Goal: Transaction & Acquisition: Purchase product/service

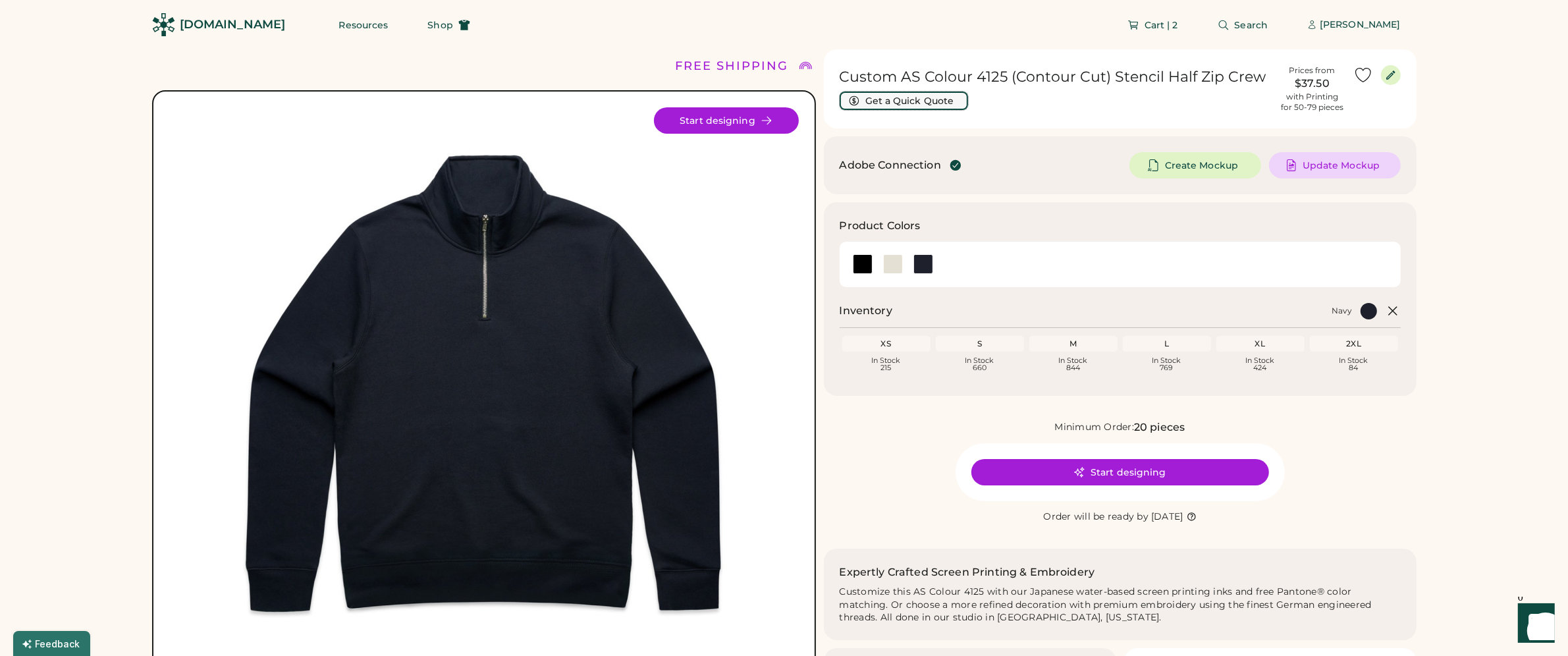
click at [919, 103] on button "Get a Quick Quote" at bounding box center [904, 101] width 129 height 18
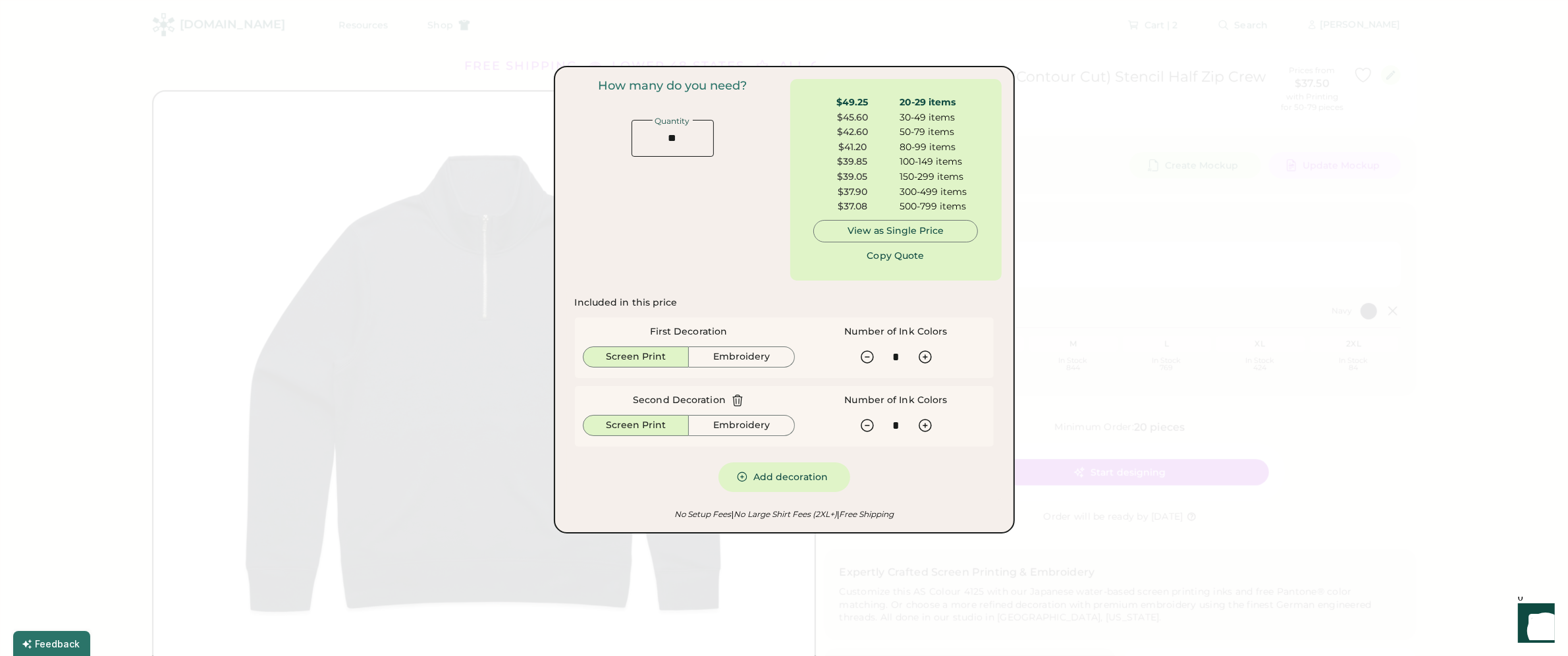
drag, startPoint x: 738, startPoint y: 402, endPoint x: 764, endPoint y: 382, distance: 32.8
click at [738, 402] on icon at bounding box center [737, 400] width 13 height 13
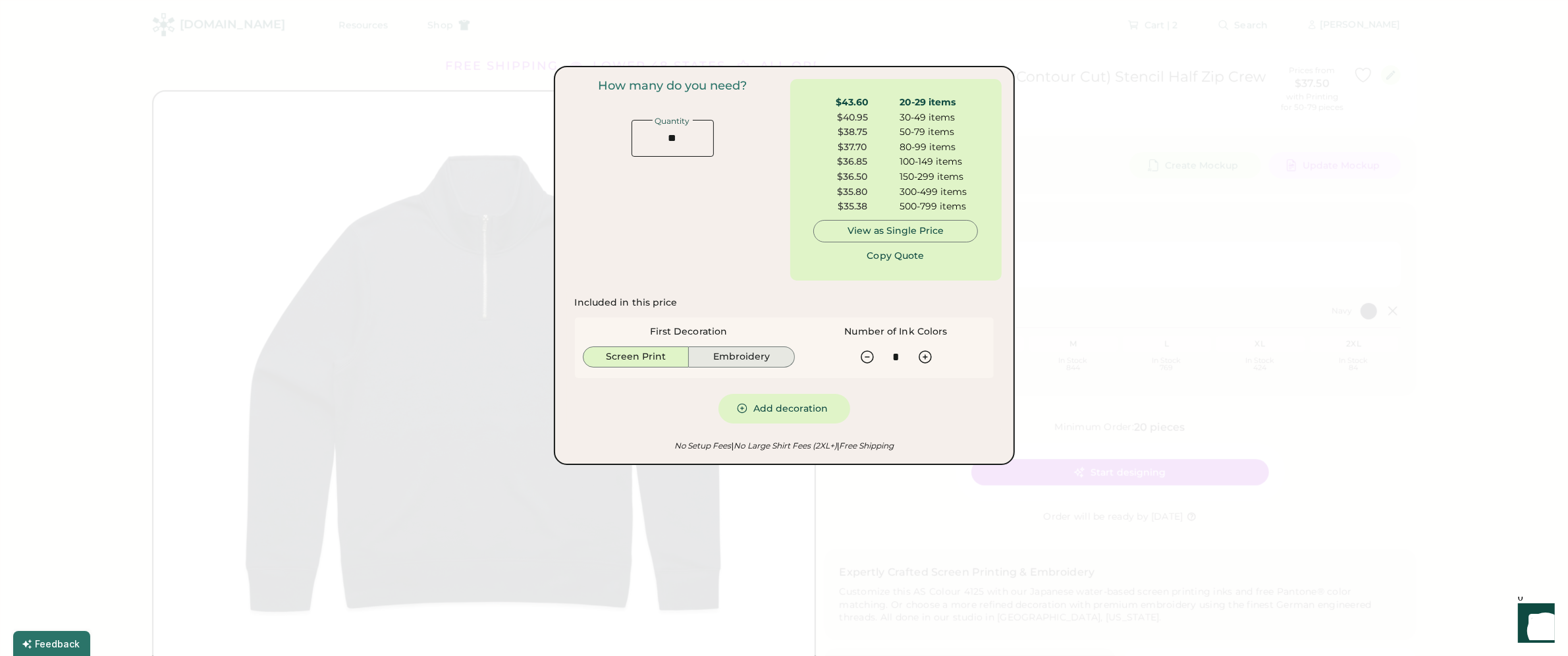
click at [751, 358] on button "Embroidery" at bounding box center [742, 356] width 106 height 21
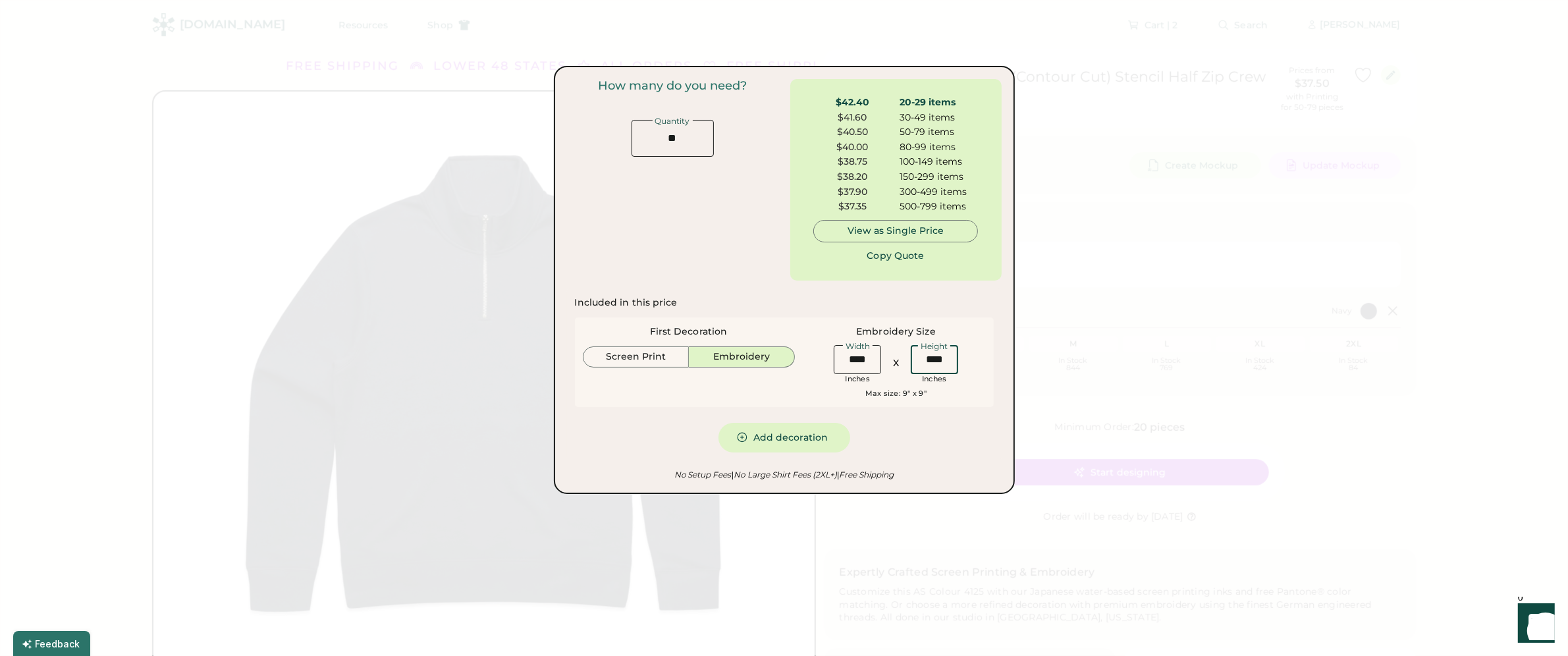
drag, startPoint x: 942, startPoint y: 358, endPoint x: 901, endPoint y: 358, distance: 41.0
click at [901, 358] on div "Width Inches X Height Inches" at bounding box center [896, 363] width 131 height 42
type input "****"
drag, startPoint x: 968, startPoint y: 414, endPoint x: 961, endPoint y: 412, distance: 7.3
click at [968, 414] on div "Included in this price First Decoration Screen Print Embroidery Embroidery Size…" at bounding box center [784, 374] width 419 height 156
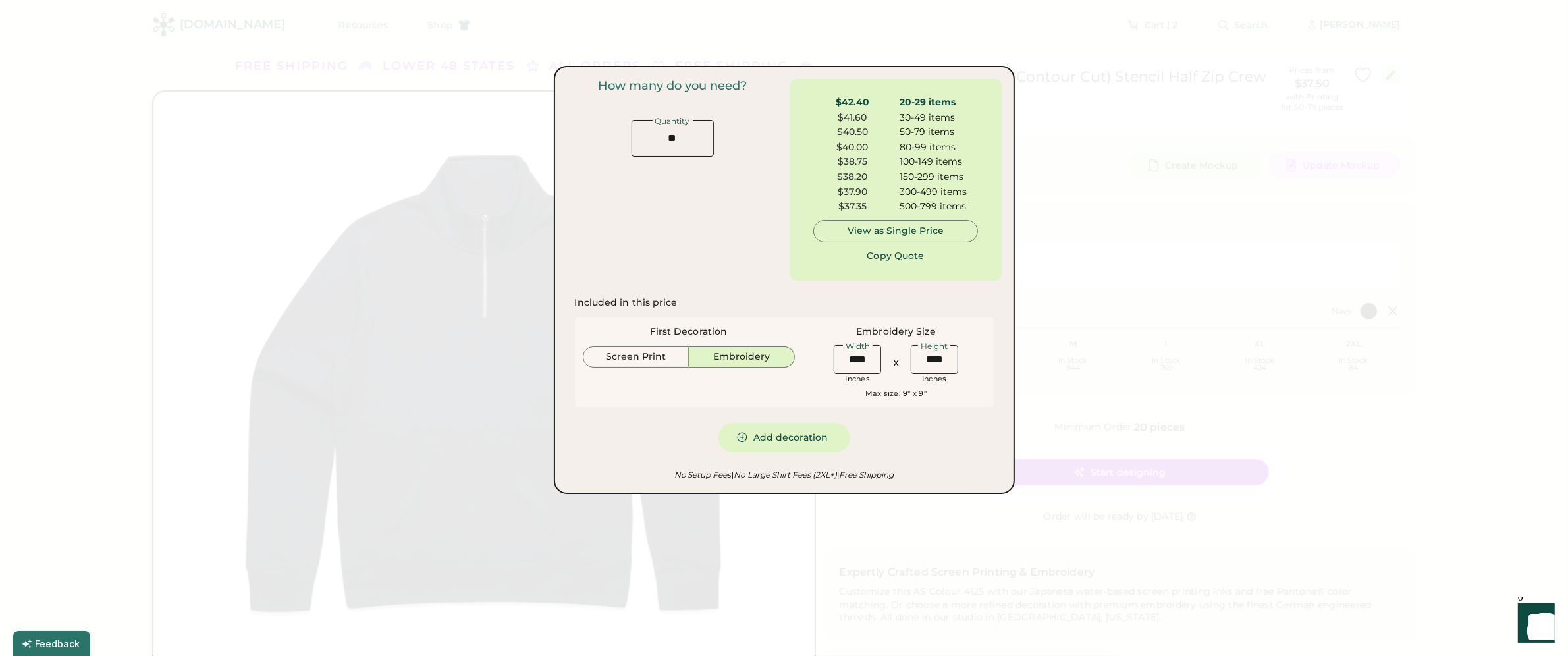
click at [777, 393] on div "First Decoration Screen Print Embroidery Embroidery Size Width Inches X Height …" at bounding box center [784, 362] width 419 height 90
drag, startPoint x: 810, startPoint y: 354, endPoint x: 802, endPoint y: 354, distance: 8.0
click at [802, 354] on div "First Decoration Screen Print Embroidery Embroidery Size Width Inches X Height …" at bounding box center [784, 362] width 419 height 90
type input "****"
click at [939, 359] on input "input" at bounding box center [934, 359] width 47 height 29
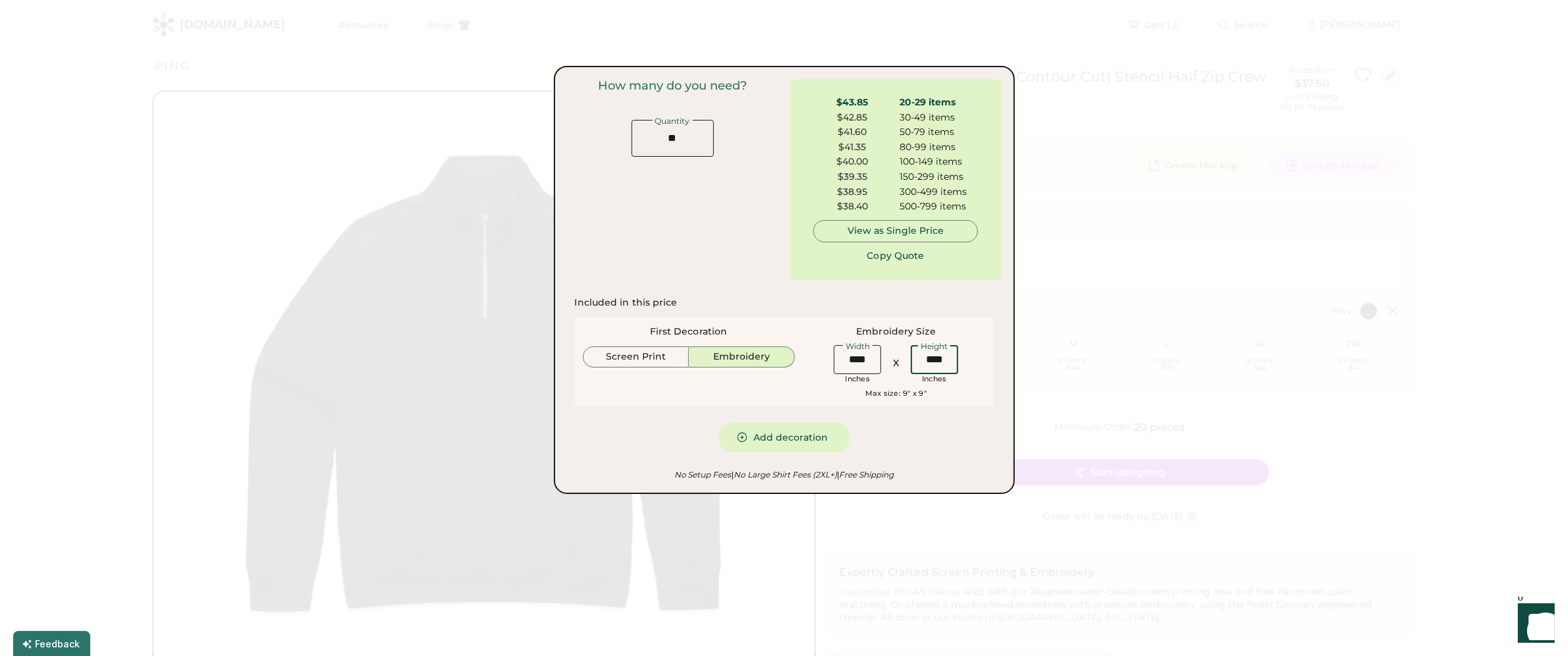
click at [945, 447] on div "Included in this price First Decoration Screen Print Embroidery Embroidery Size…" at bounding box center [784, 374] width 419 height 156
click at [911, 257] on button "Copy Quote" at bounding box center [896, 255] width 99 height 26
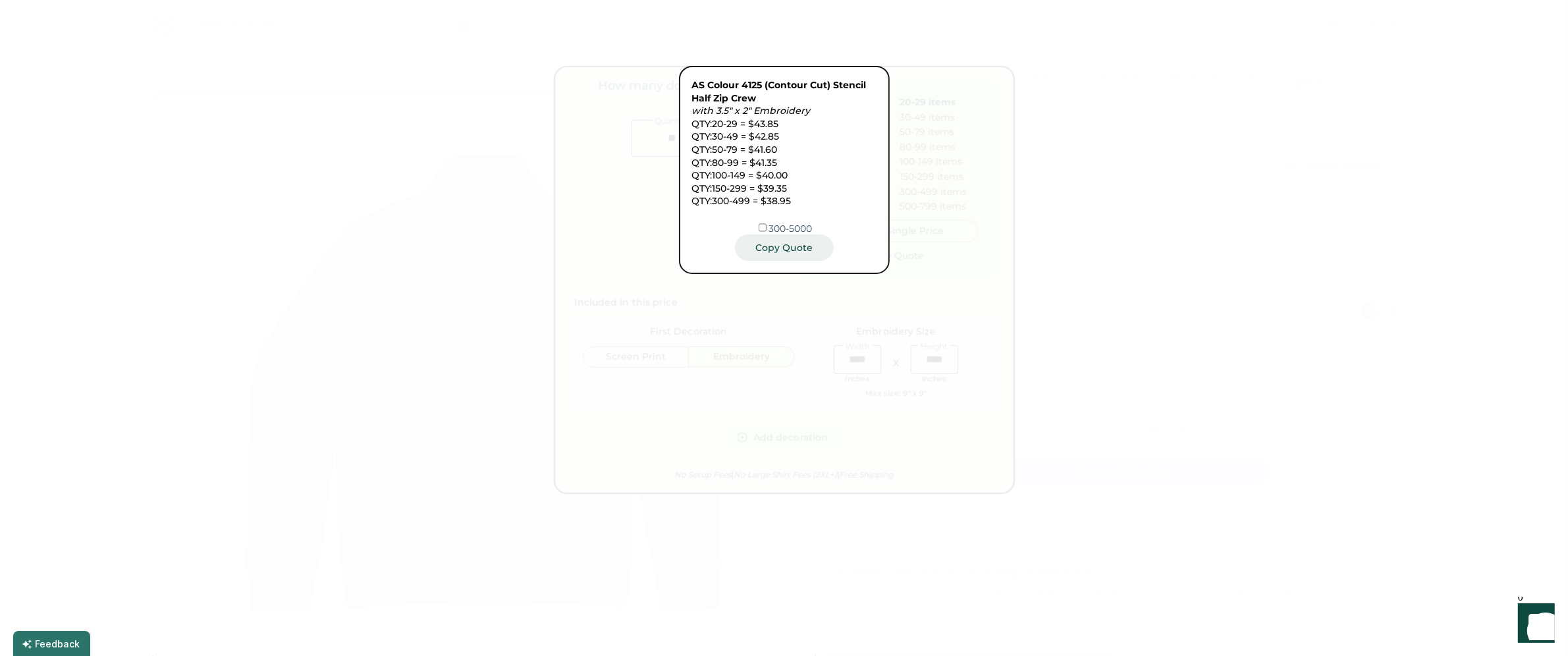
click at [796, 249] on button "Copy Quote" at bounding box center [784, 248] width 99 height 26
click at [1046, 216] on div at bounding box center [784, 328] width 1568 height 656
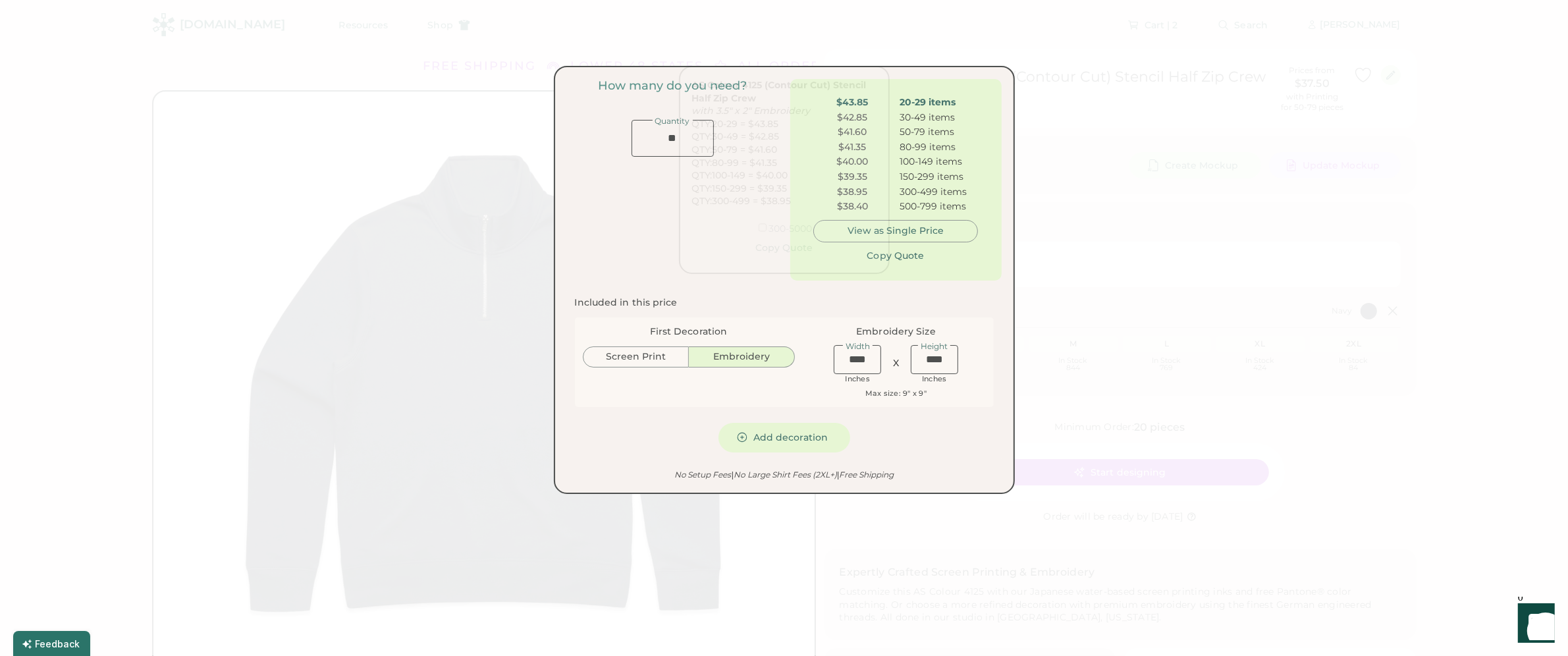
click at [1034, 213] on div at bounding box center [784, 328] width 1568 height 656
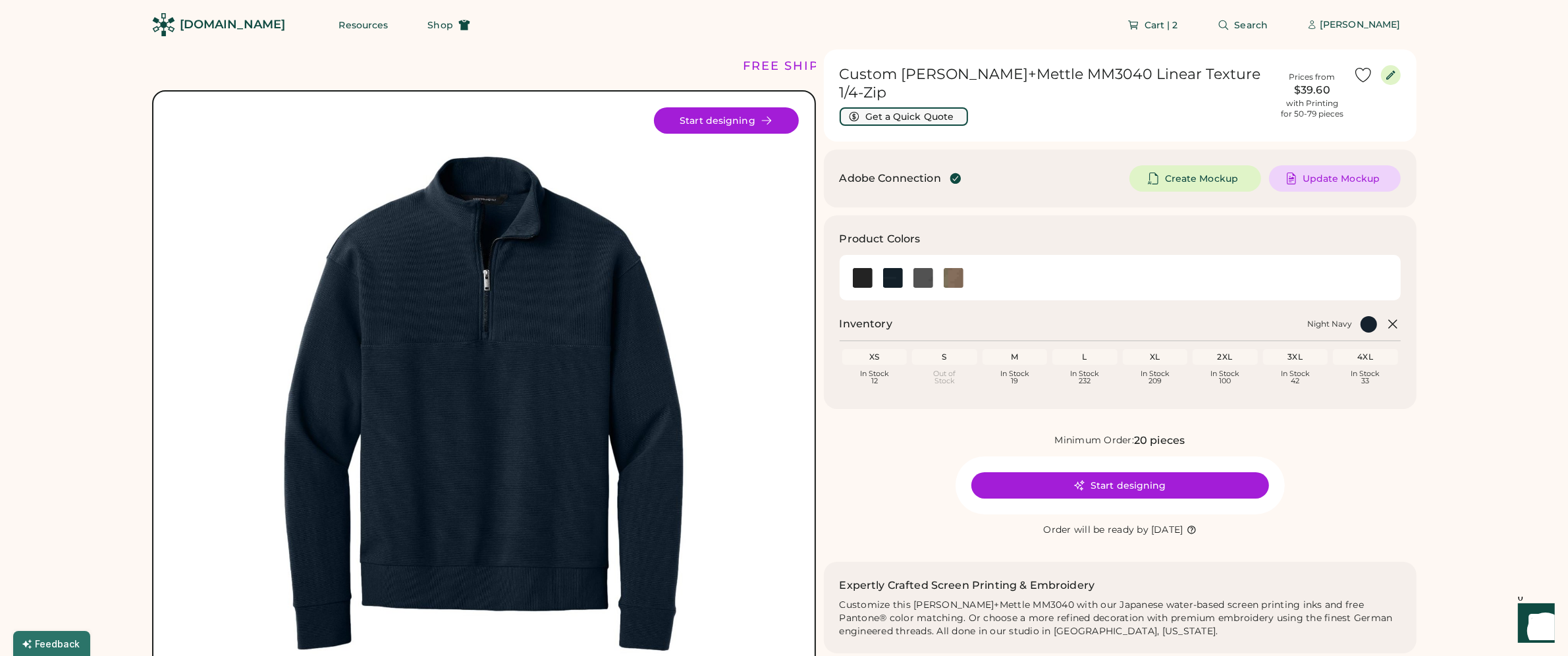
click at [890, 107] on button "Get a Quick Quote" at bounding box center [904, 116] width 129 height 18
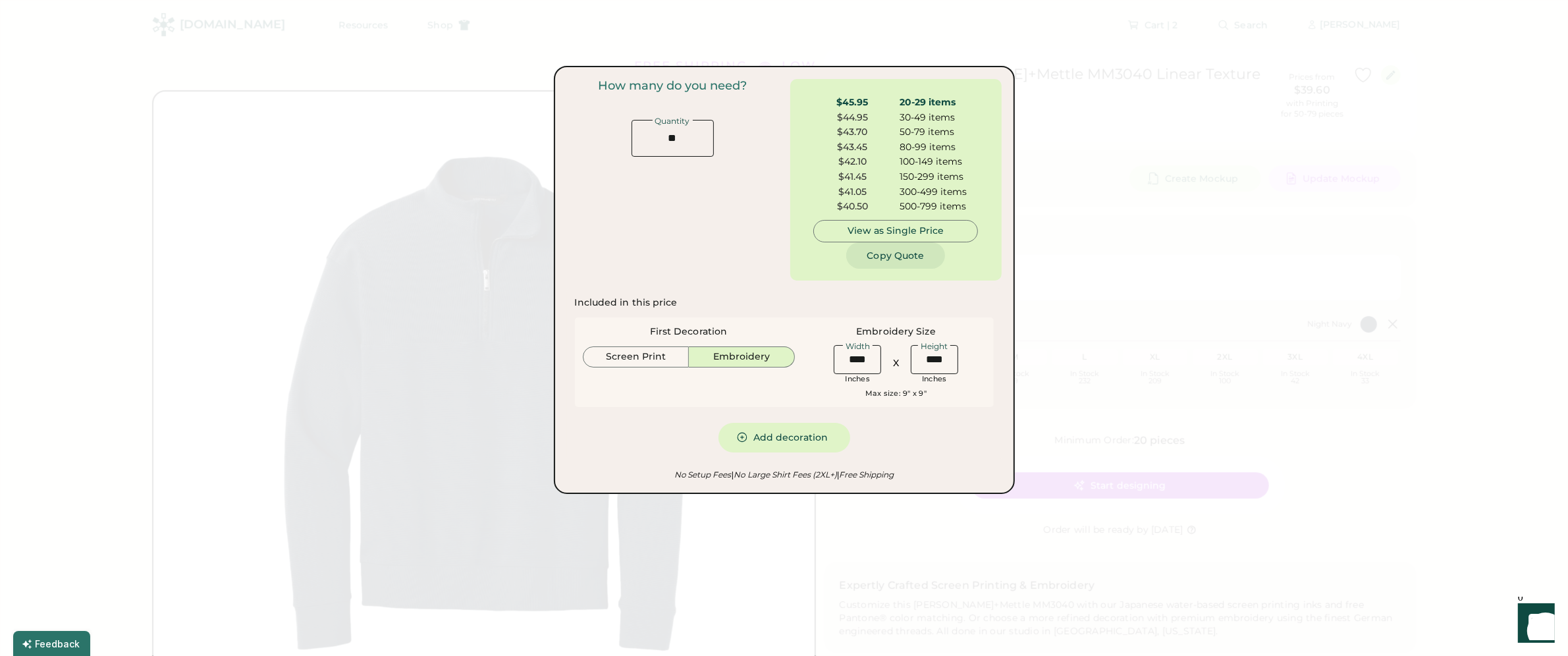
click at [904, 260] on button "Copy Quote" at bounding box center [896, 255] width 99 height 26
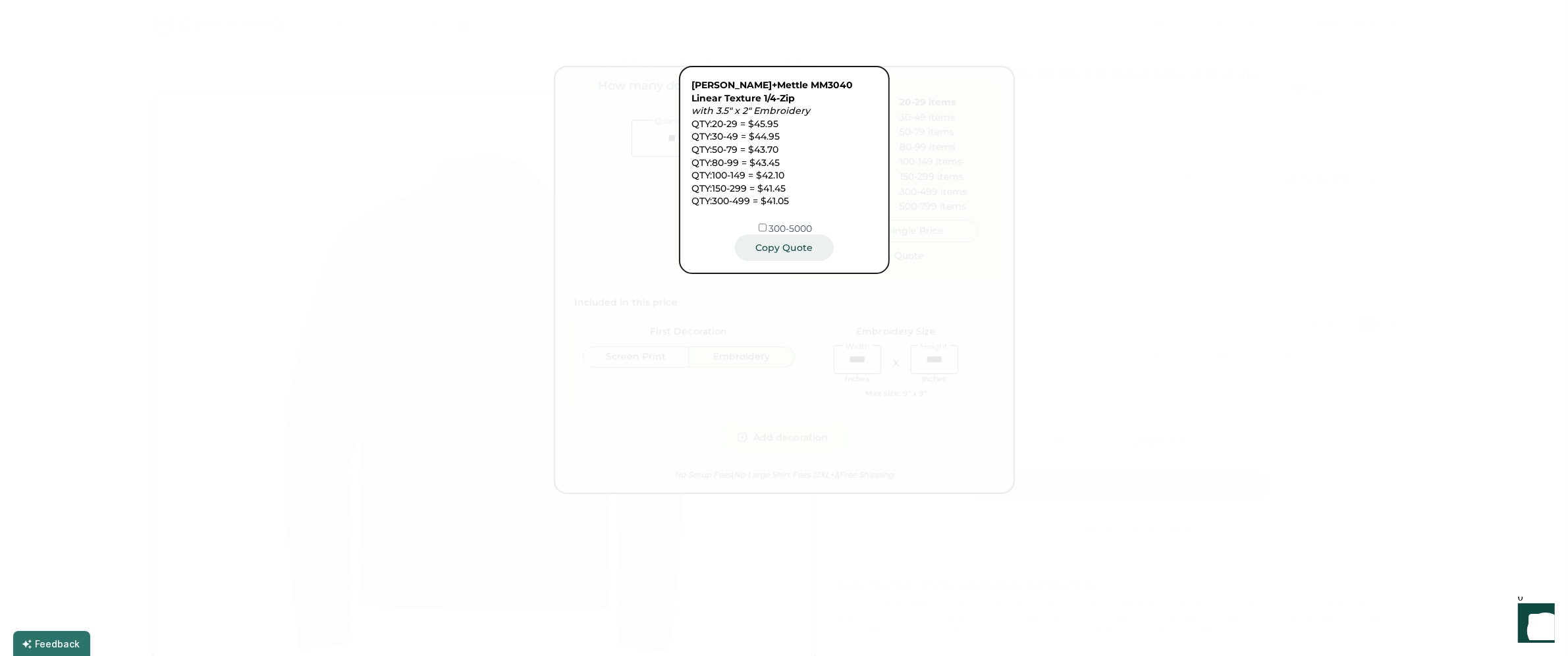
click at [795, 255] on button "Copy Quote" at bounding box center [784, 248] width 99 height 26
click at [792, 248] on button "Copy Quote" at bounding box center [784, 248] width 99 height 26
click at [1123, 278] on div at bounding box center [784, 328] width 1568 height 656
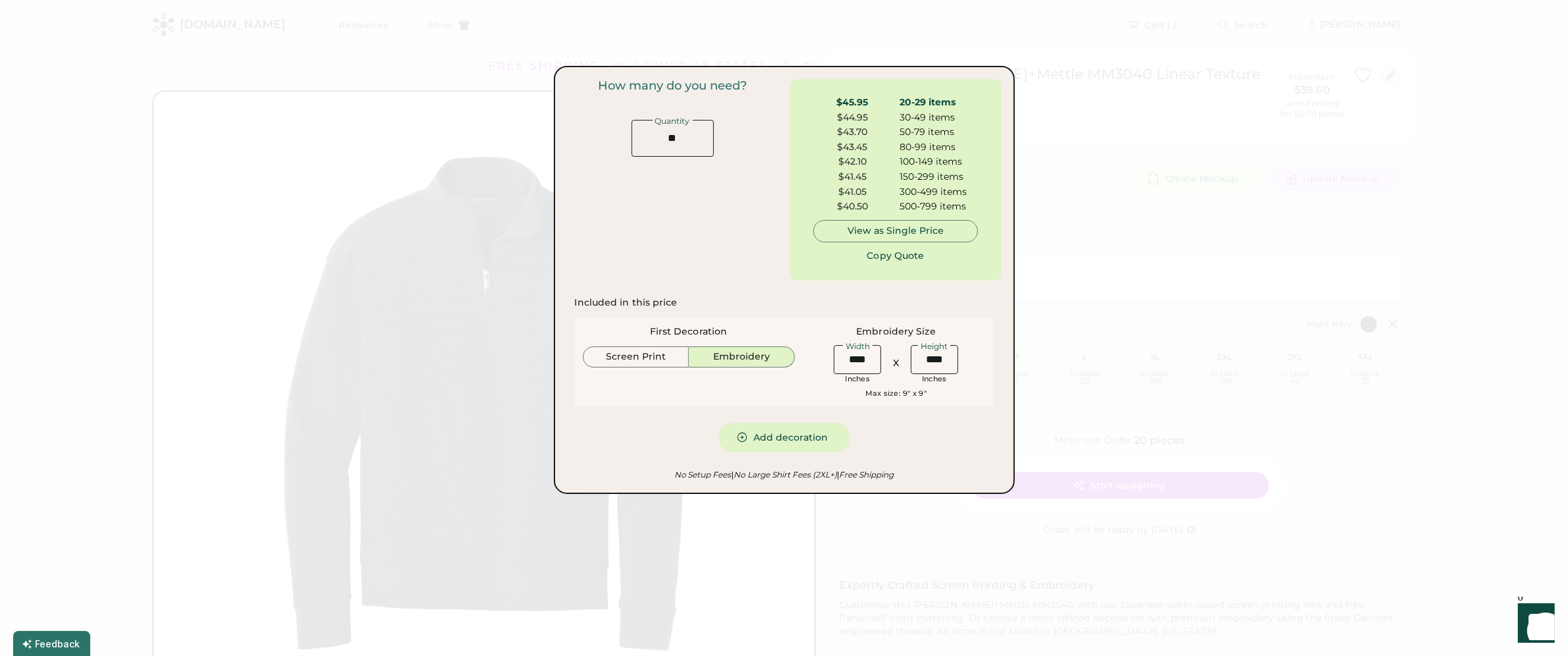
click at [1109, 280] on div at bounding box center [784, 328] width 1568 height 656
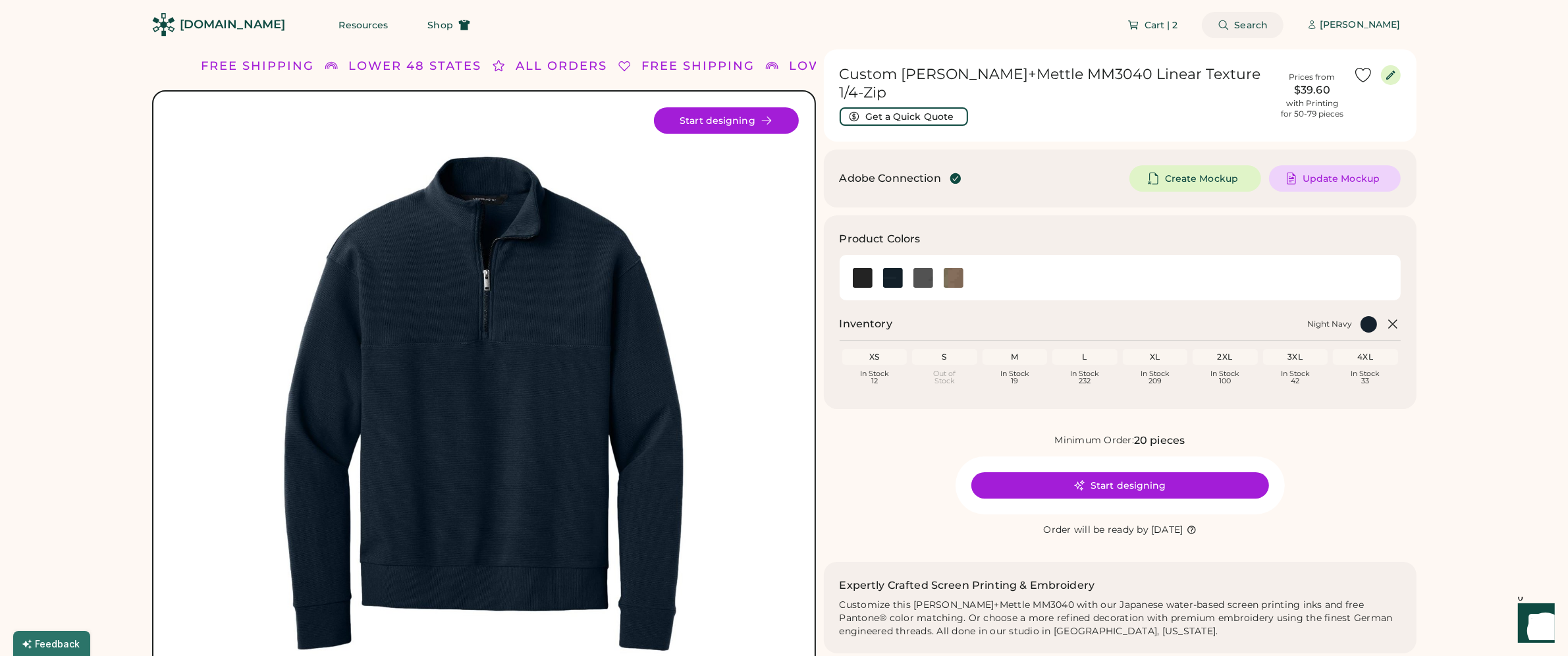
click at [1240, 24] on span "Search" at bounding box center [1251, 25] width 34 height 9
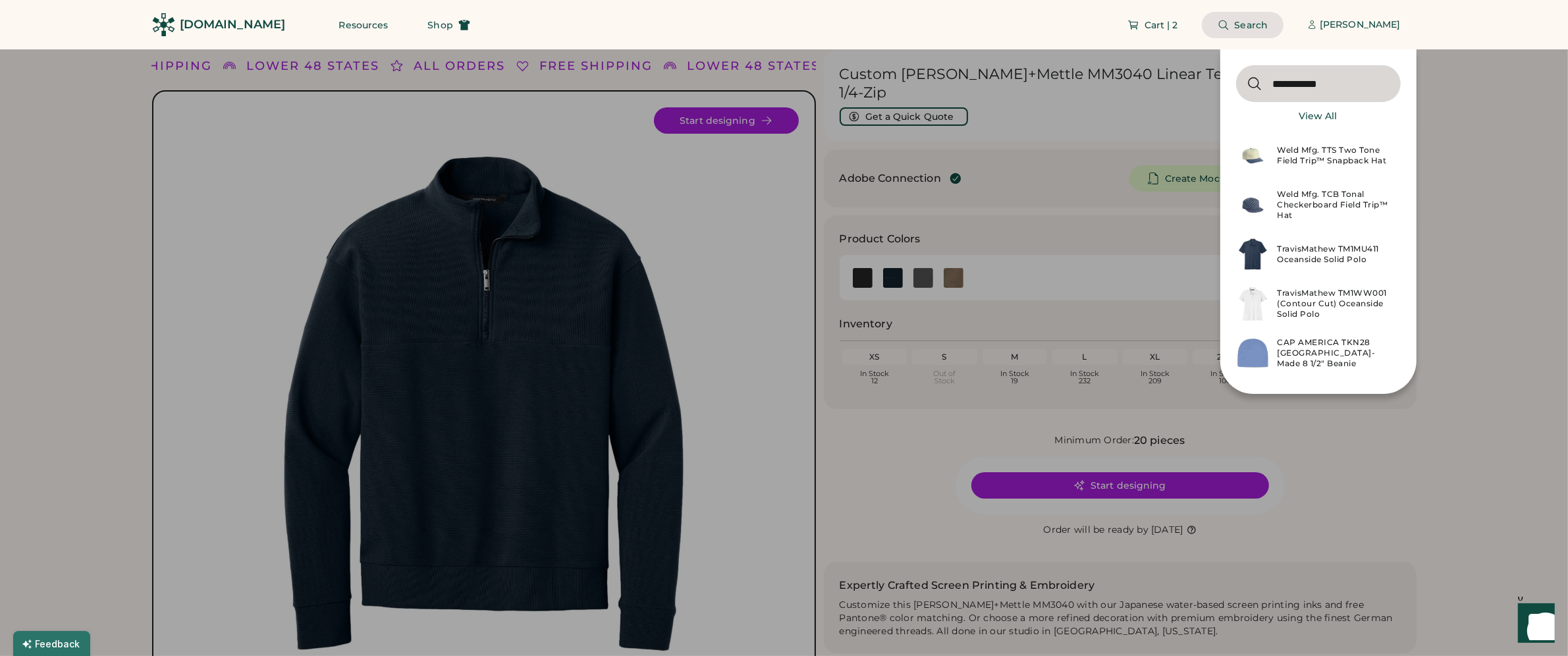
type input "**********"
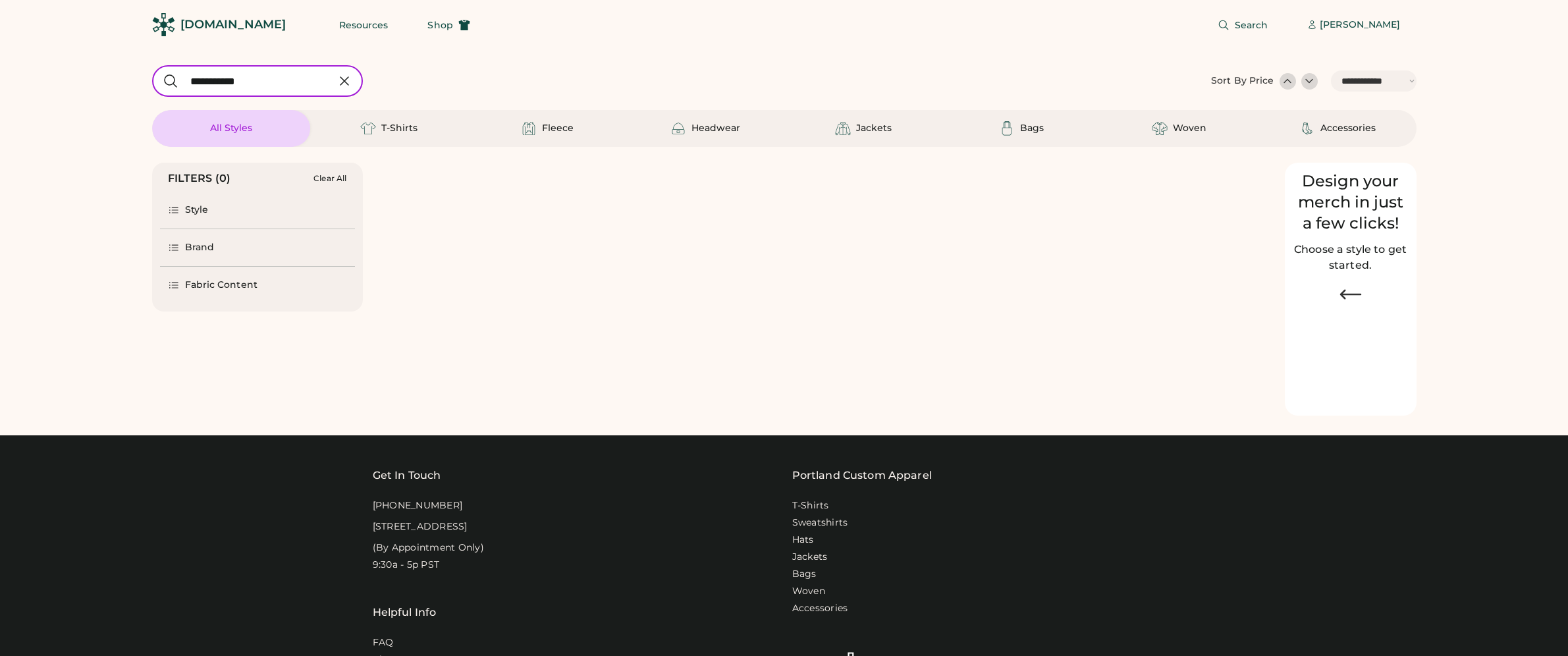
select select "*****"
select select "*"
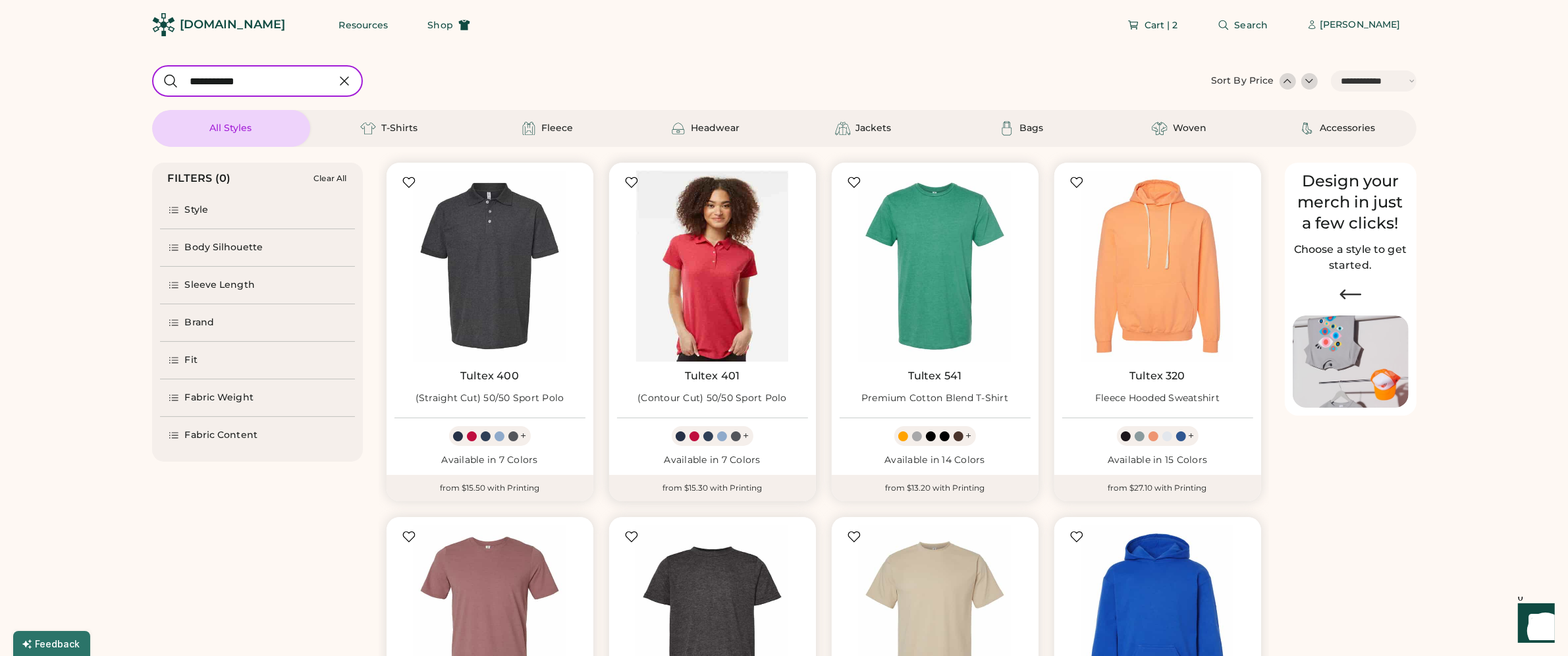
click at [714, 255] on img at bounding box center [712, 265] width 191 height 191
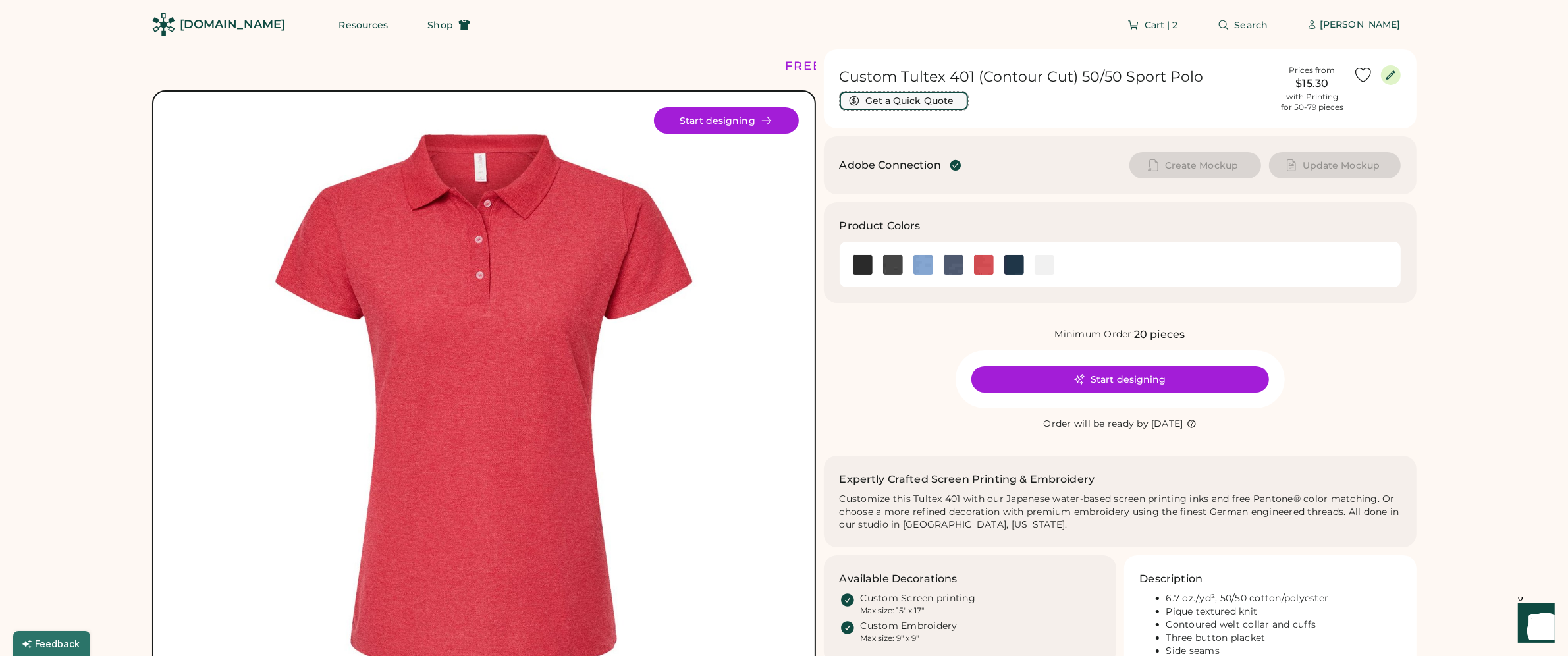
click at [892, 92] on button "Get a Quick Quote" at bounding box center [904, 101] width 129 height 18
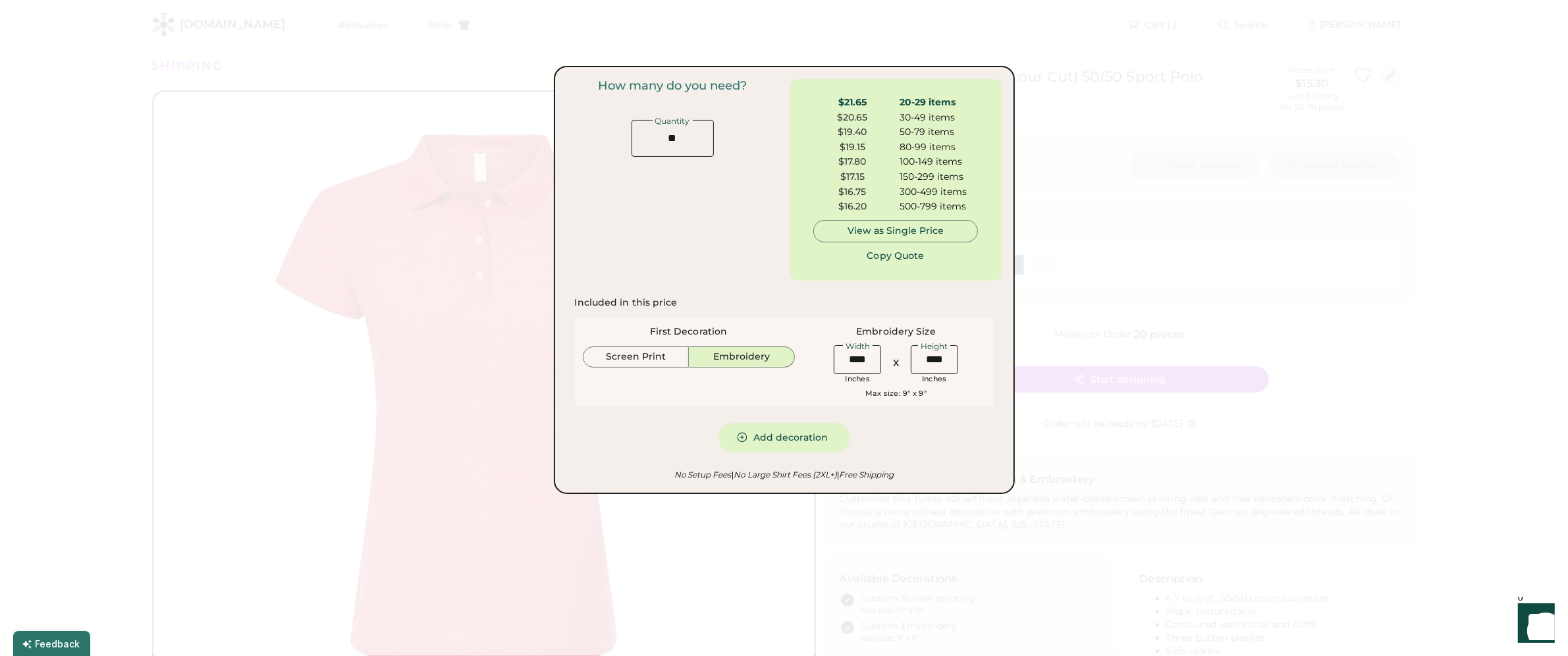
click at [939, 162] on div "100-149 items" at bounding box center [939, 161] width 79 height 13
click at [941, 133] on div "50-79 items" at bounding box center [939, 132] width 79 height 13
click at [1323, 452] on div at bounding box center [784, 328] width 1568 height 656
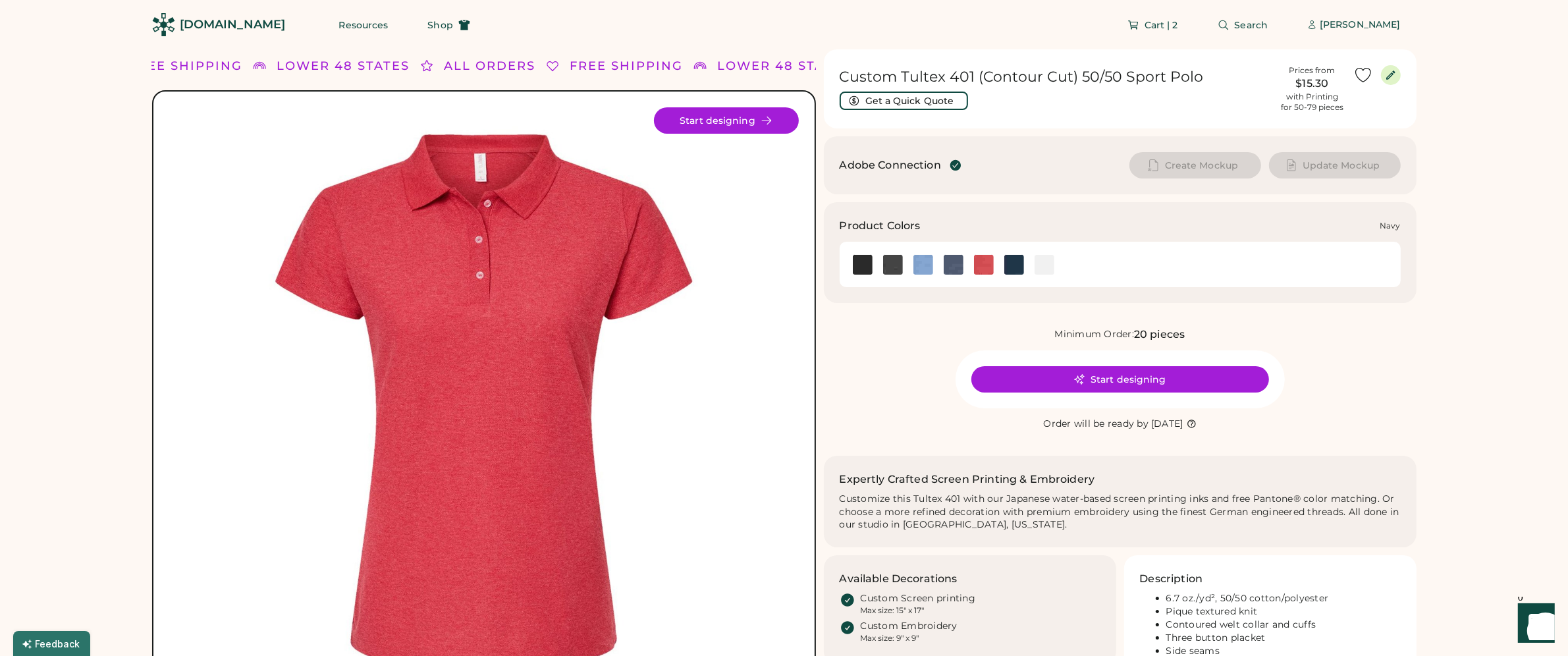
click at [1012, 267] on img at bounding box center [1014, 264] width 20 height 20
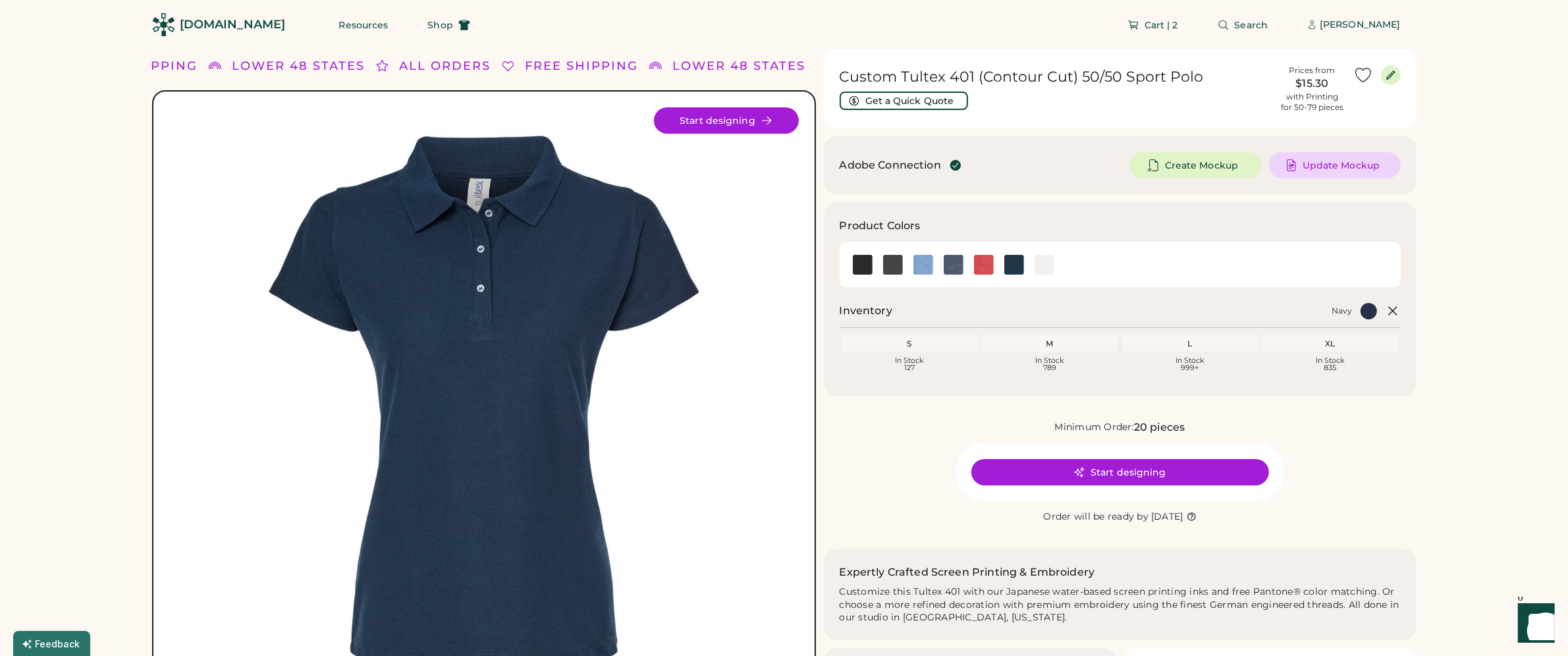
click at [1235, 21] on span "Search" at bounding box center [1251, 25] width 34 height 9
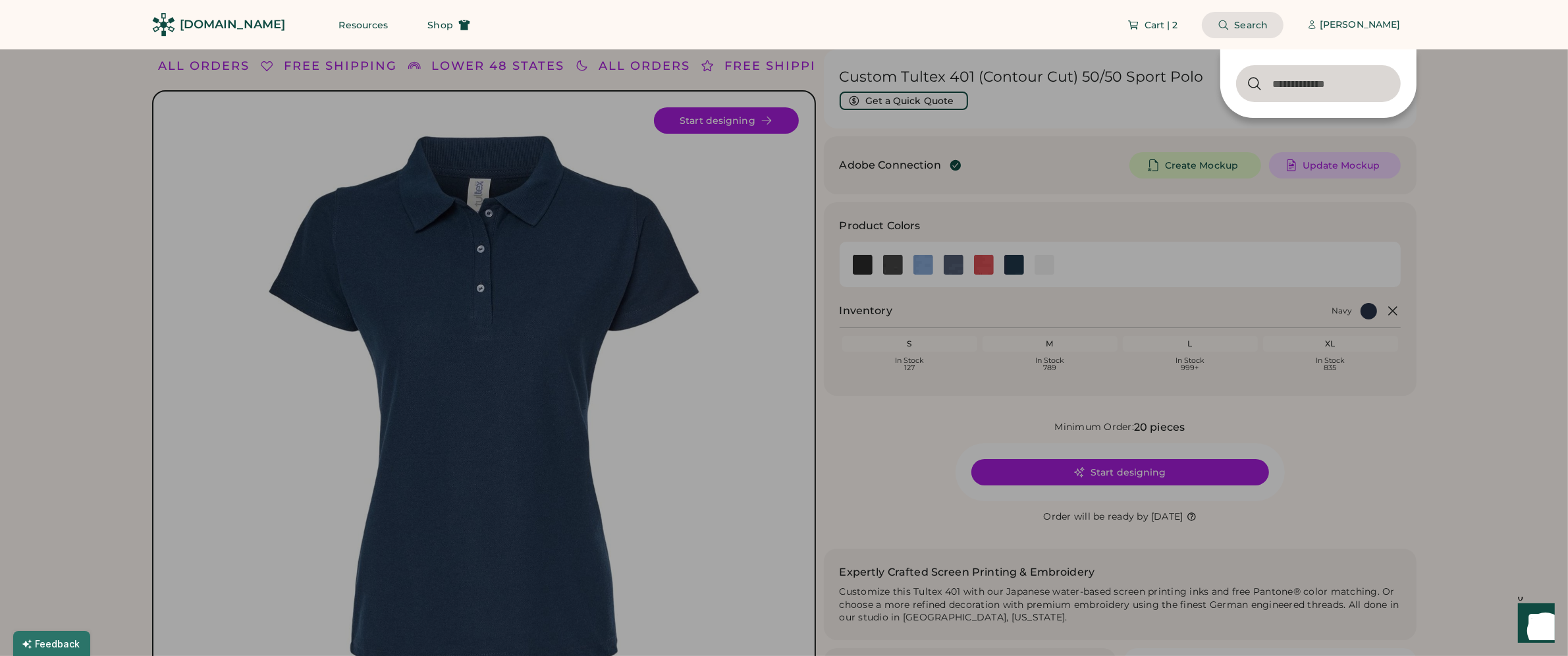
click at [1277, 81] on input "input" at bounding box center [1318, 83] width 165 height 37
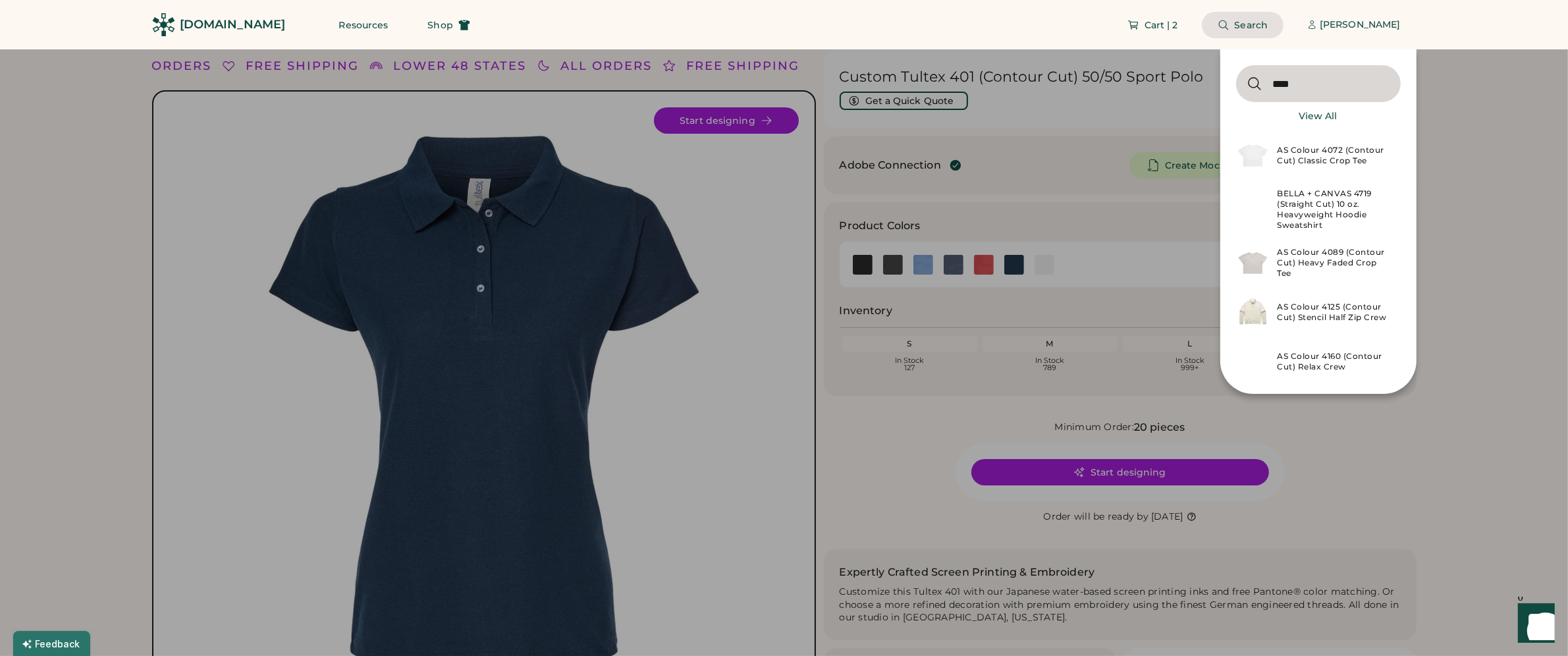
type input "****"
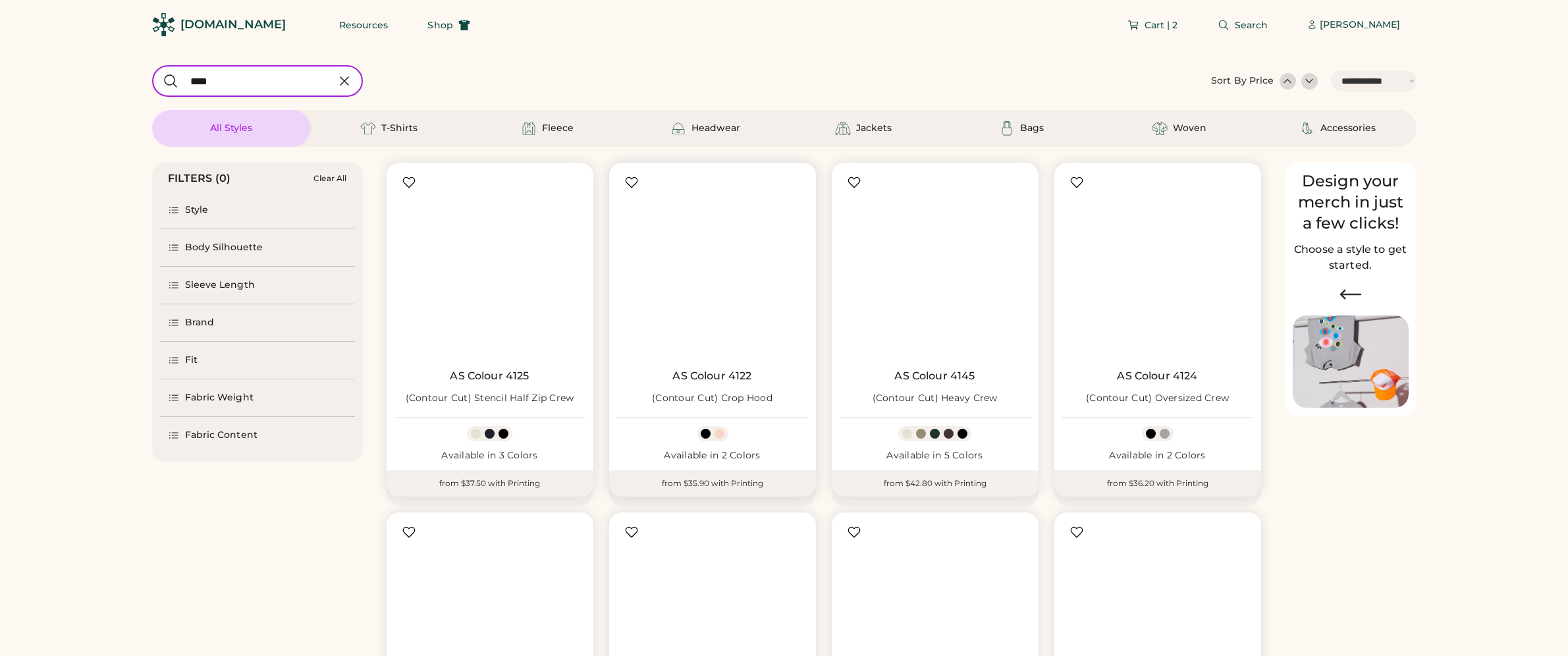
select select "*****"
select select "*"
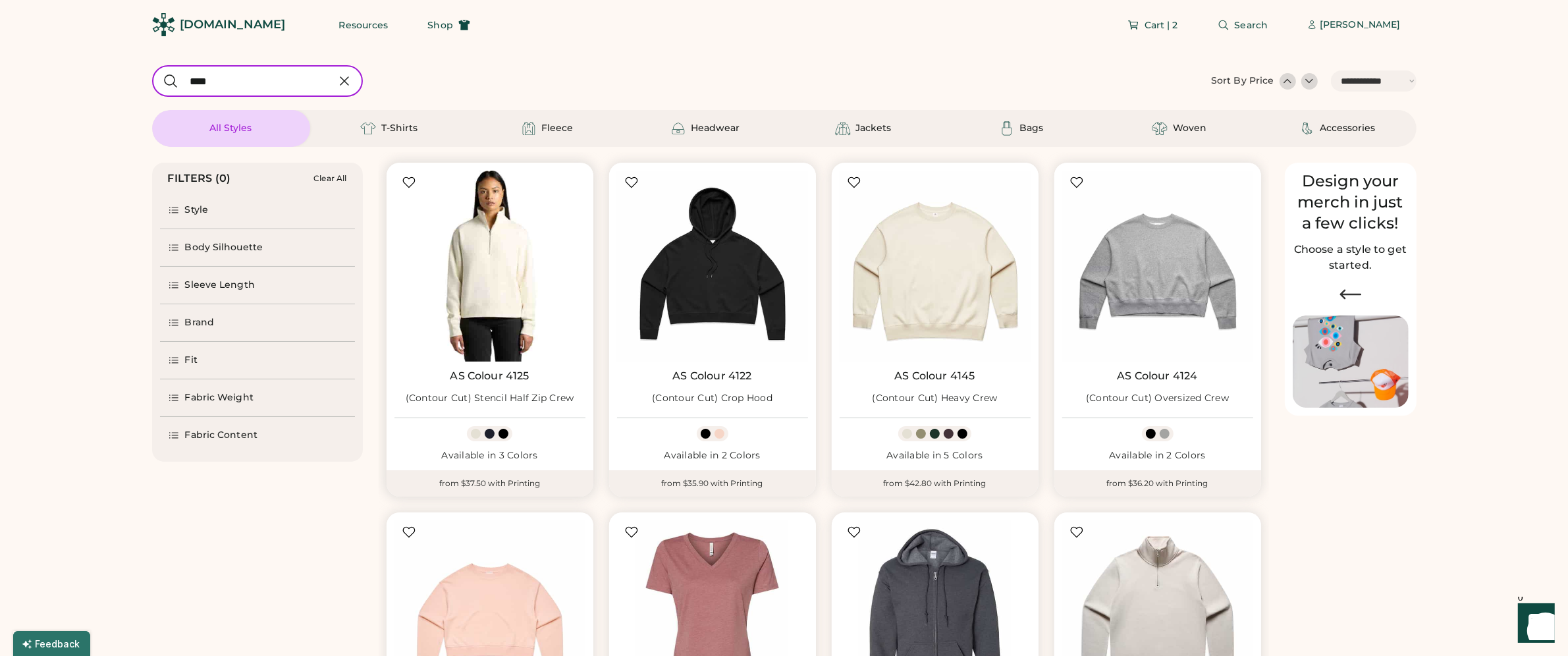
click at [522, 272] on img at bounding box center [490, 265] width 191 height 191
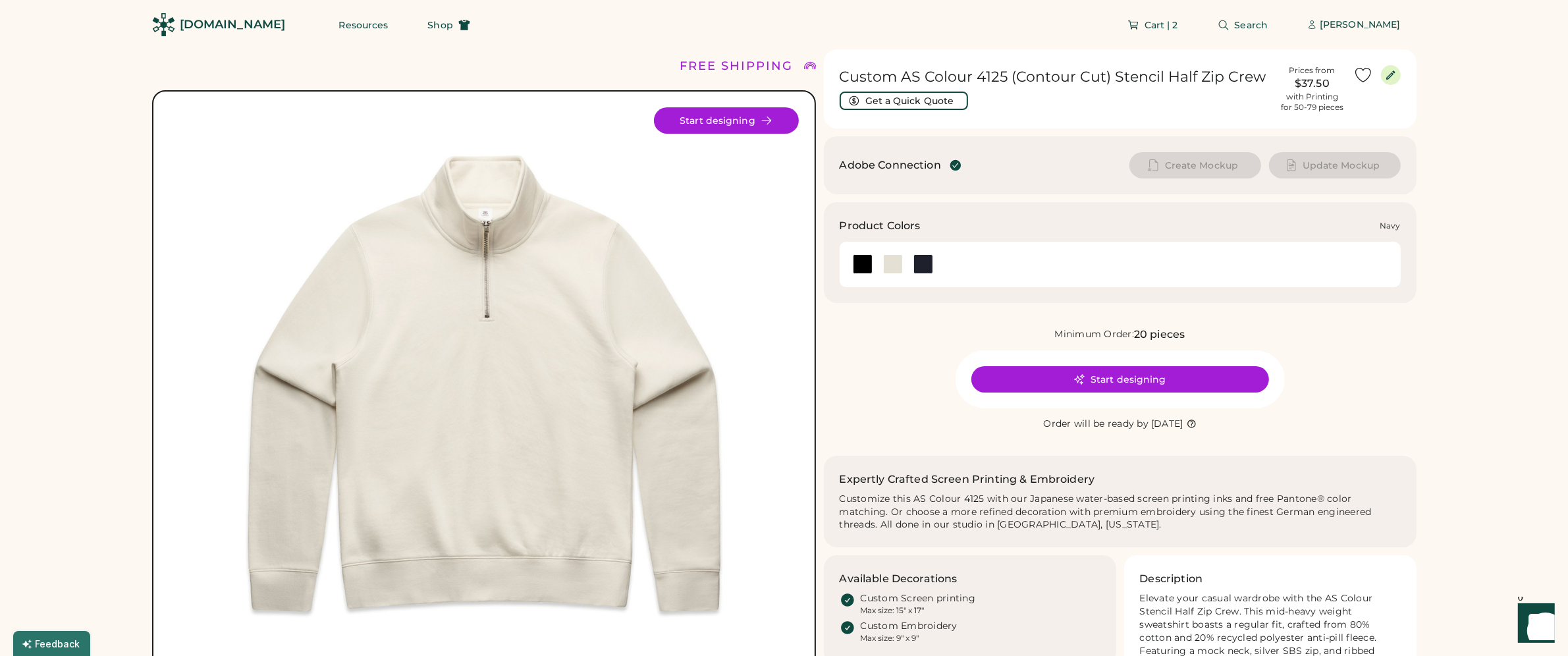
click at [921, 261] on div at bounding box center [923, 264] width 20 height 20
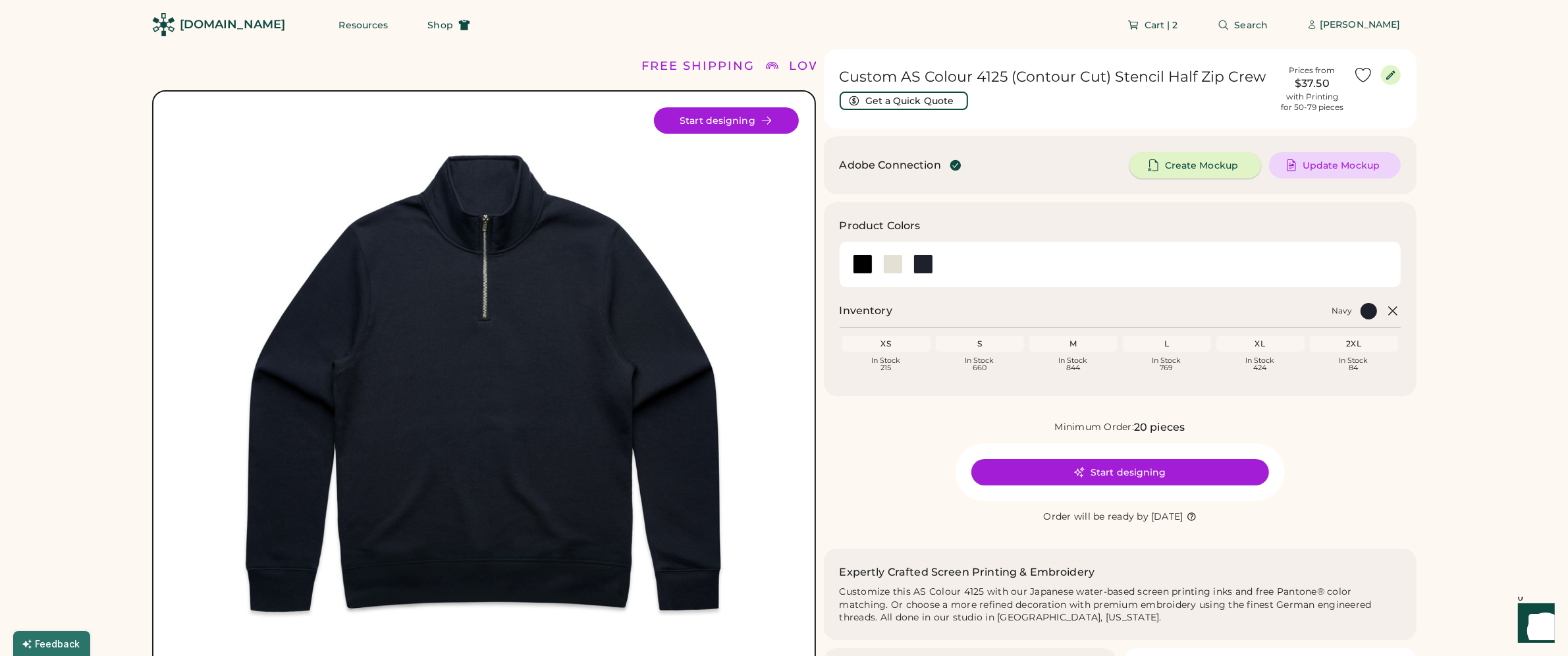
click at [1218, 169] on span "Create Mockup" at bounding box center [1201, 165] width 73 height 9
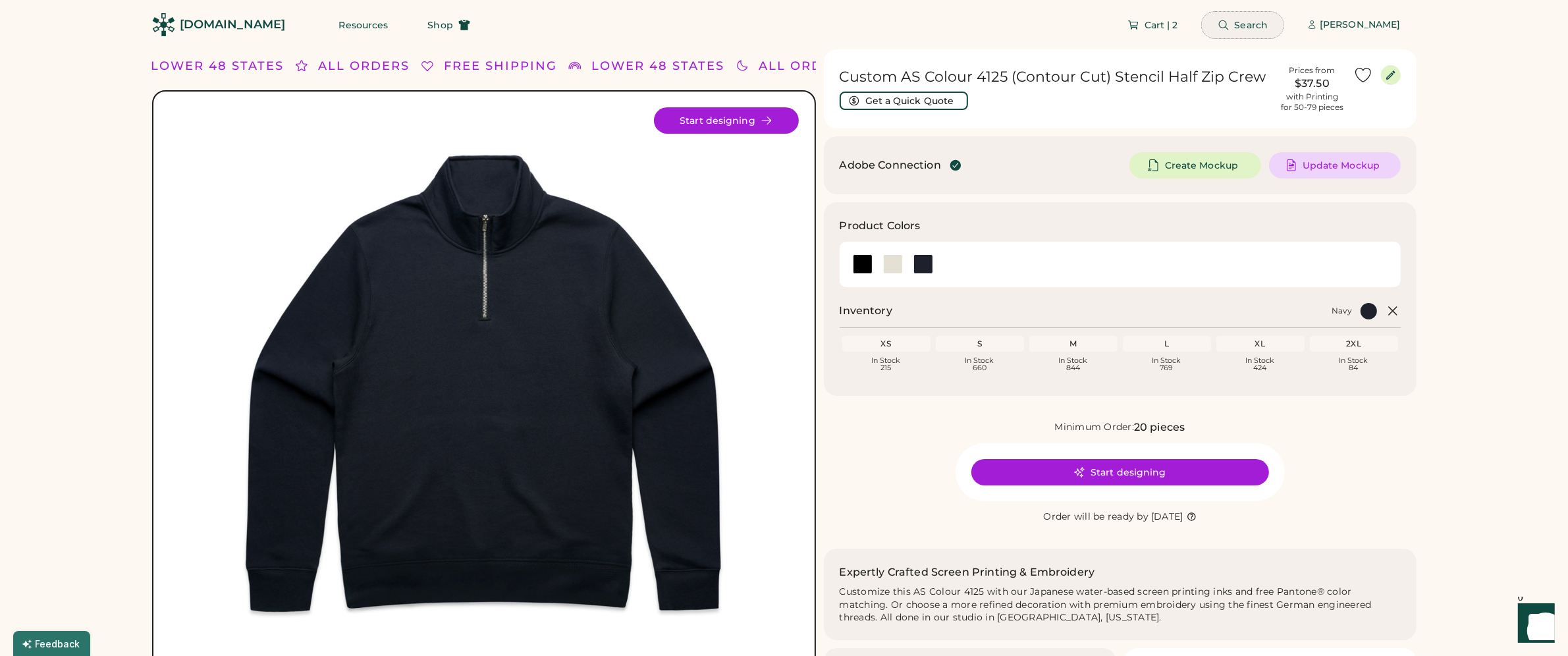
click at [1233, 20] on button "Search" at bounding box center [1242, 25] width 82 height 26
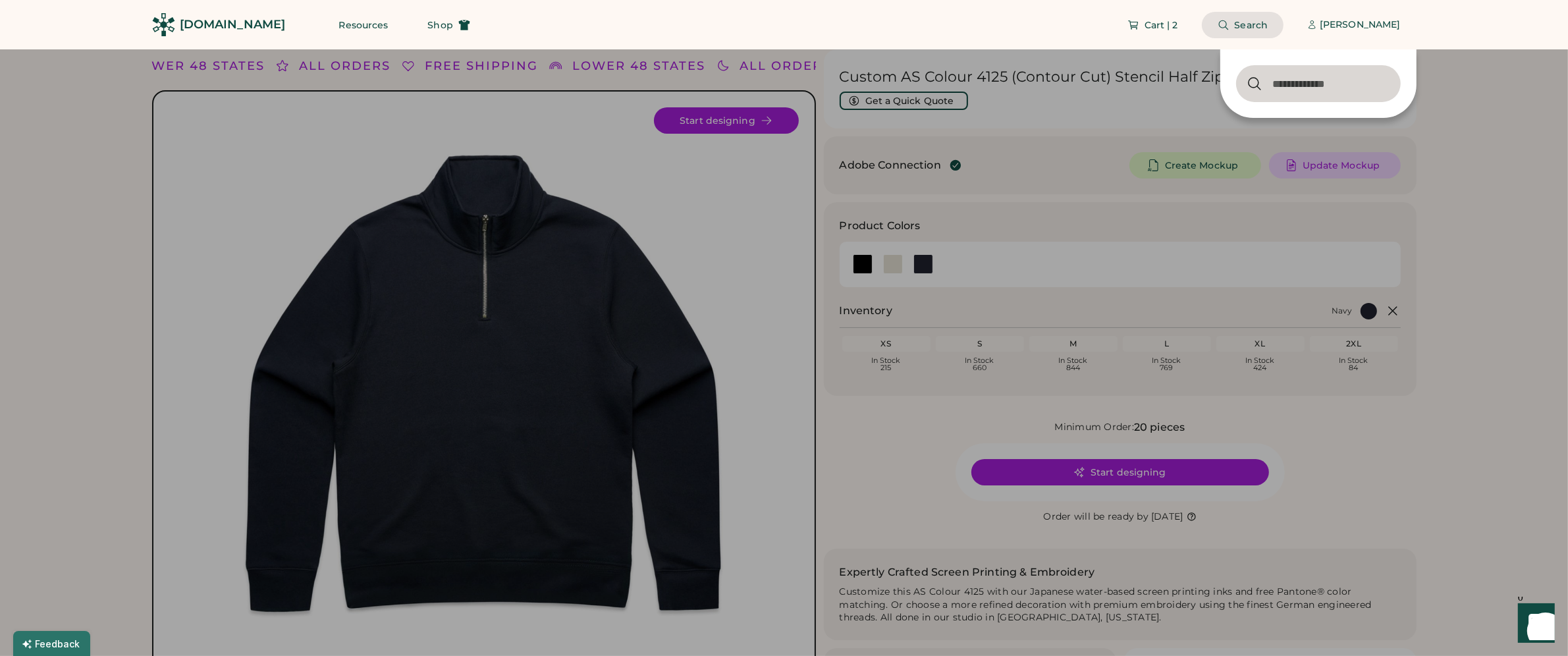
click at [1271, 88] on input "input" at bounding box center [1318, 83] width 165 height 37
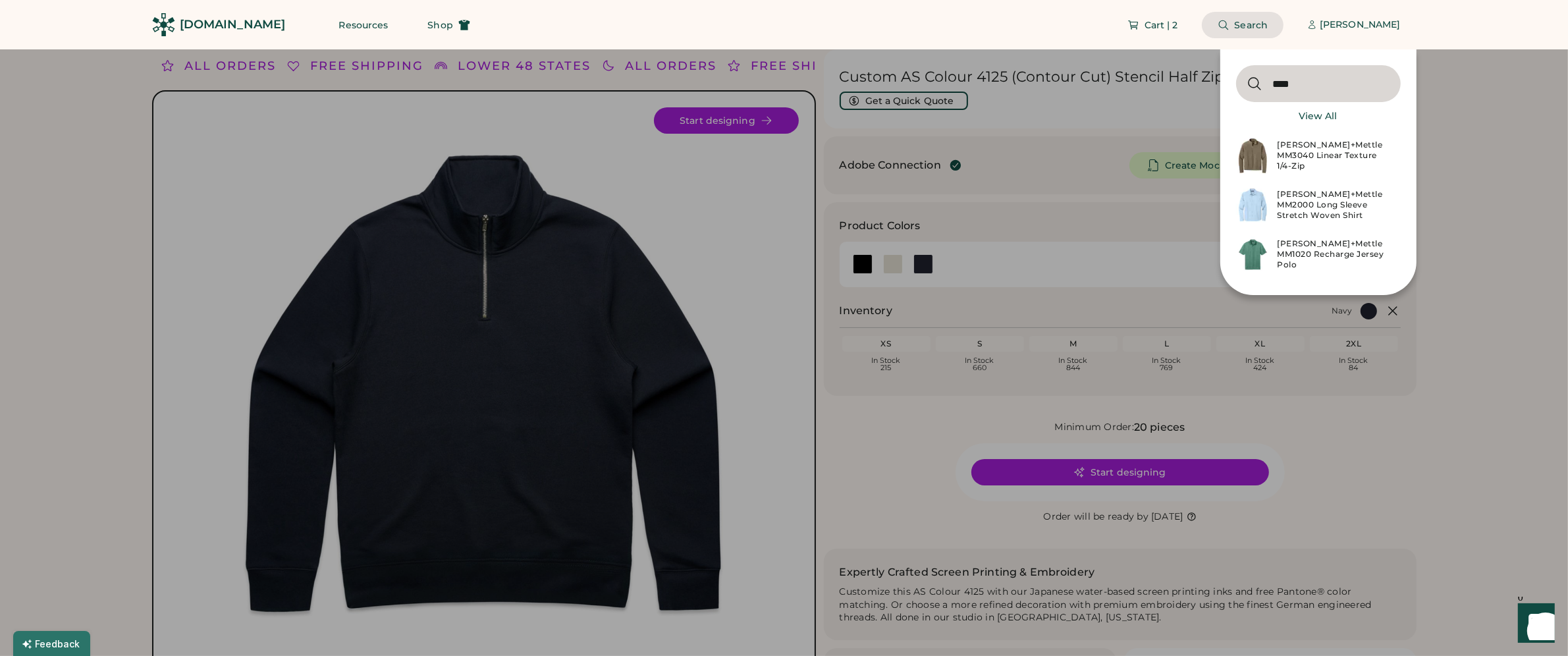
type input "****"
click at [1338, 151] on div "[PERSON_NAME]+Mettle MM3040 Linear Texture 1/4-Zip" at bounding box center [1335, 155] width 115 height 31
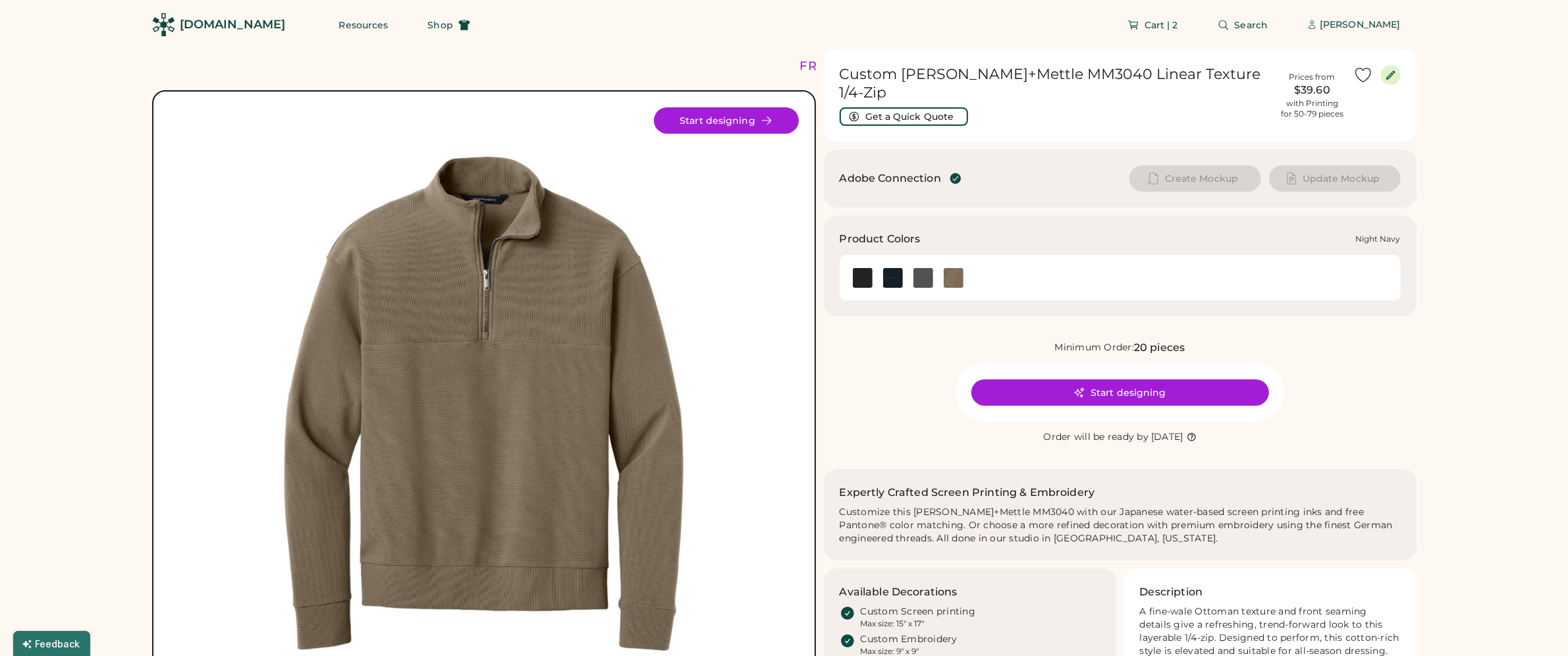
click at [898, 268] on img at bounding box center [893, 278] width 20 height 20
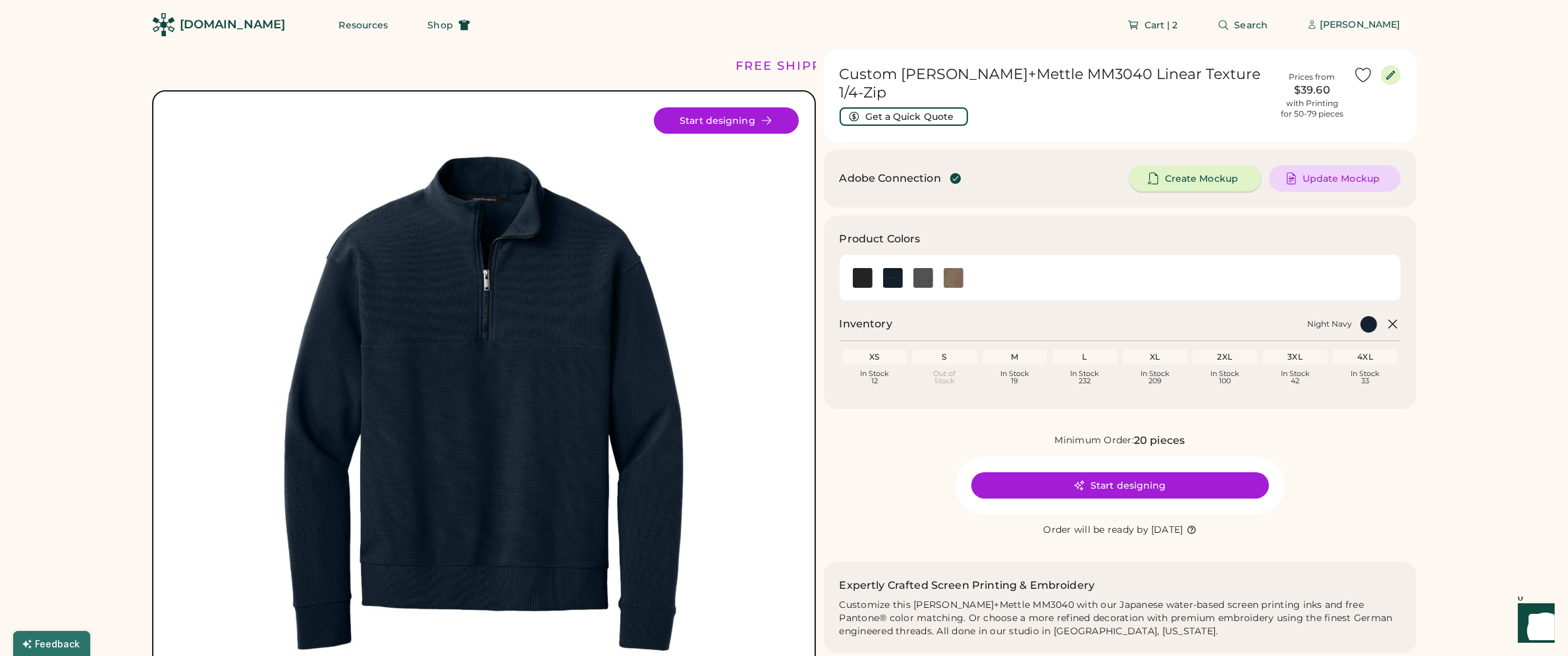
click at [1207, 174] on span "Create Mockup" at bounding box center [1201, 178] width 73 height 9
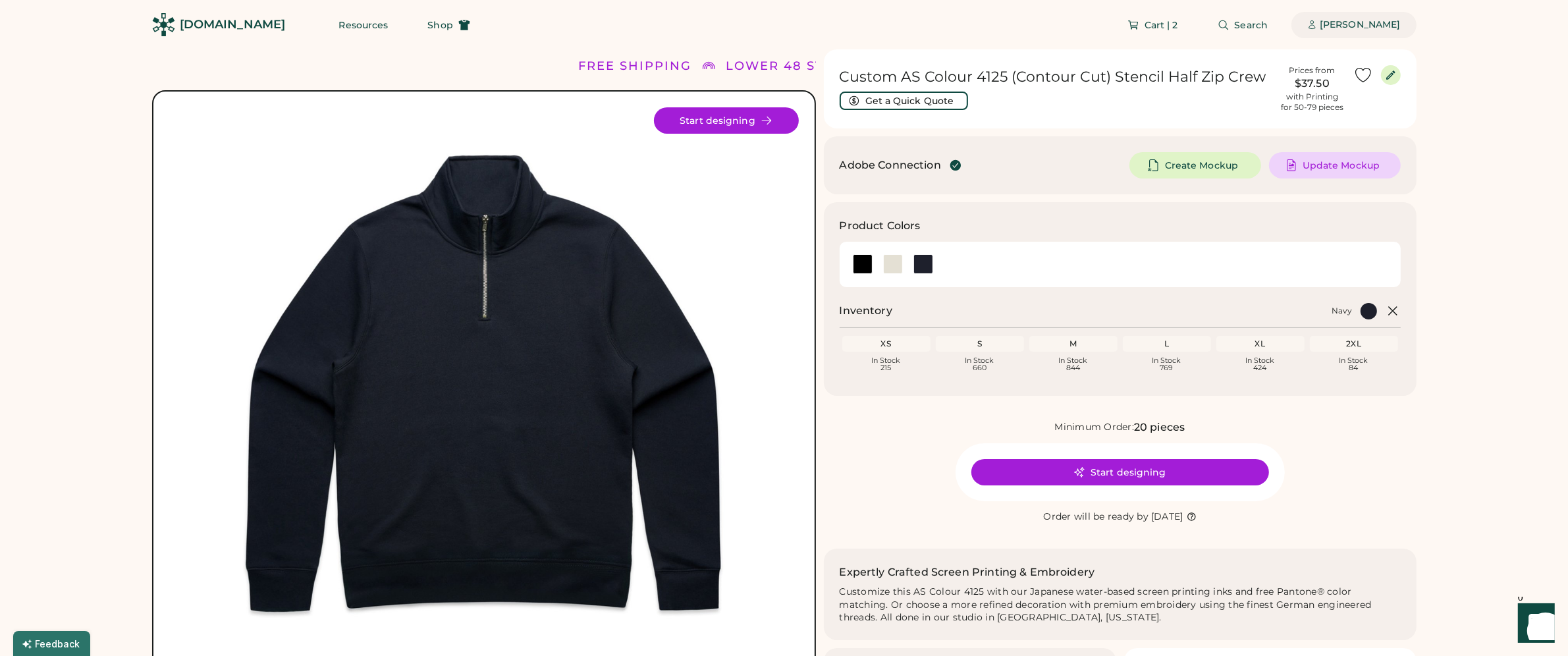
click at [1332, 25] on div "[PERSON_NAME]" at bounding box center [1359, 25] width 80 height 13
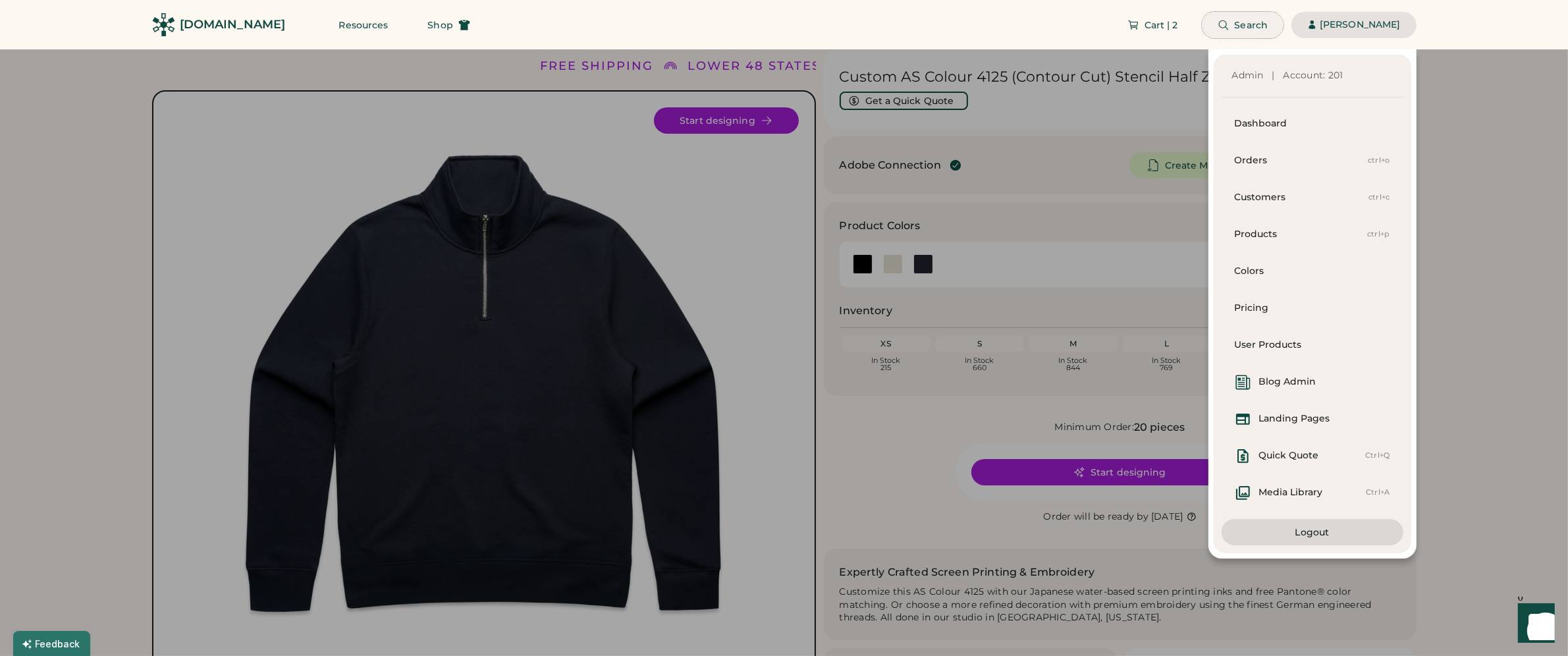
click at [1261, 27] on span "Search" at bounding box center [1251, 25] width 34 height 9
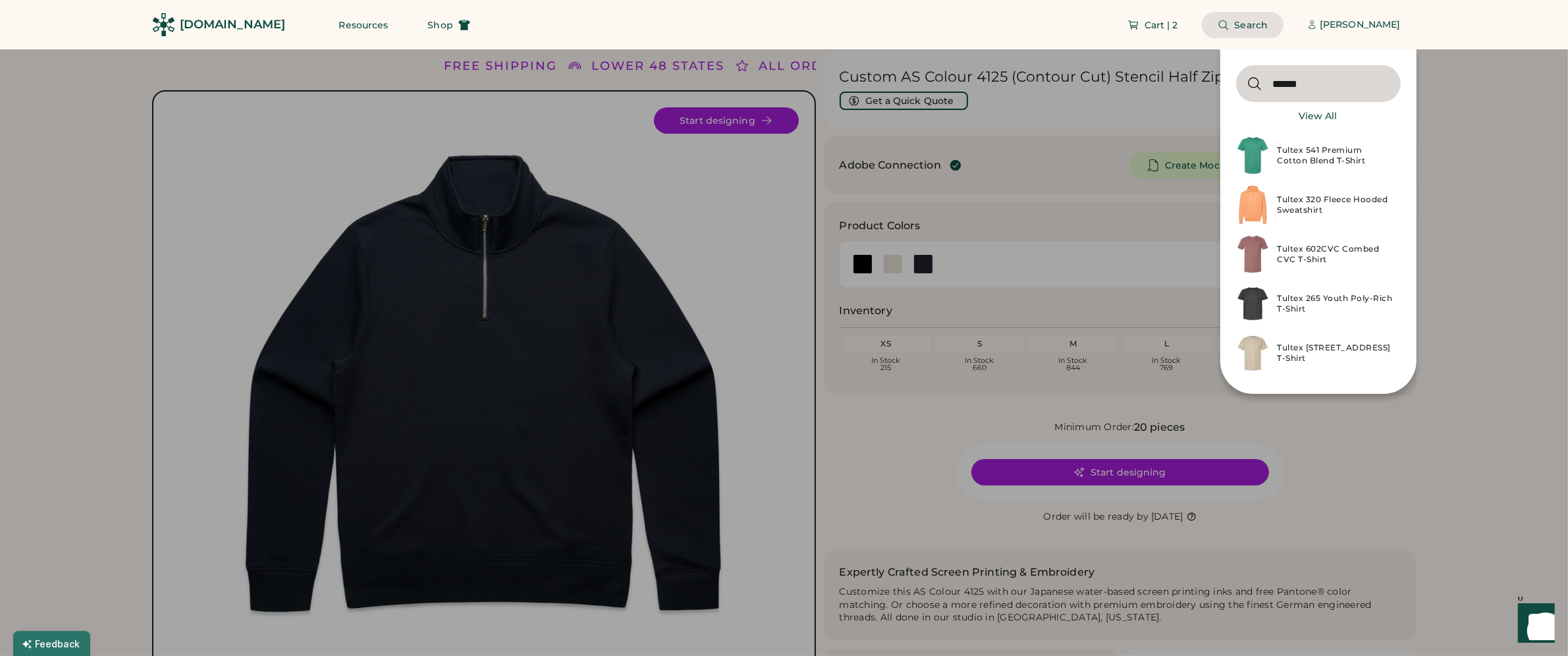
type input "**********"
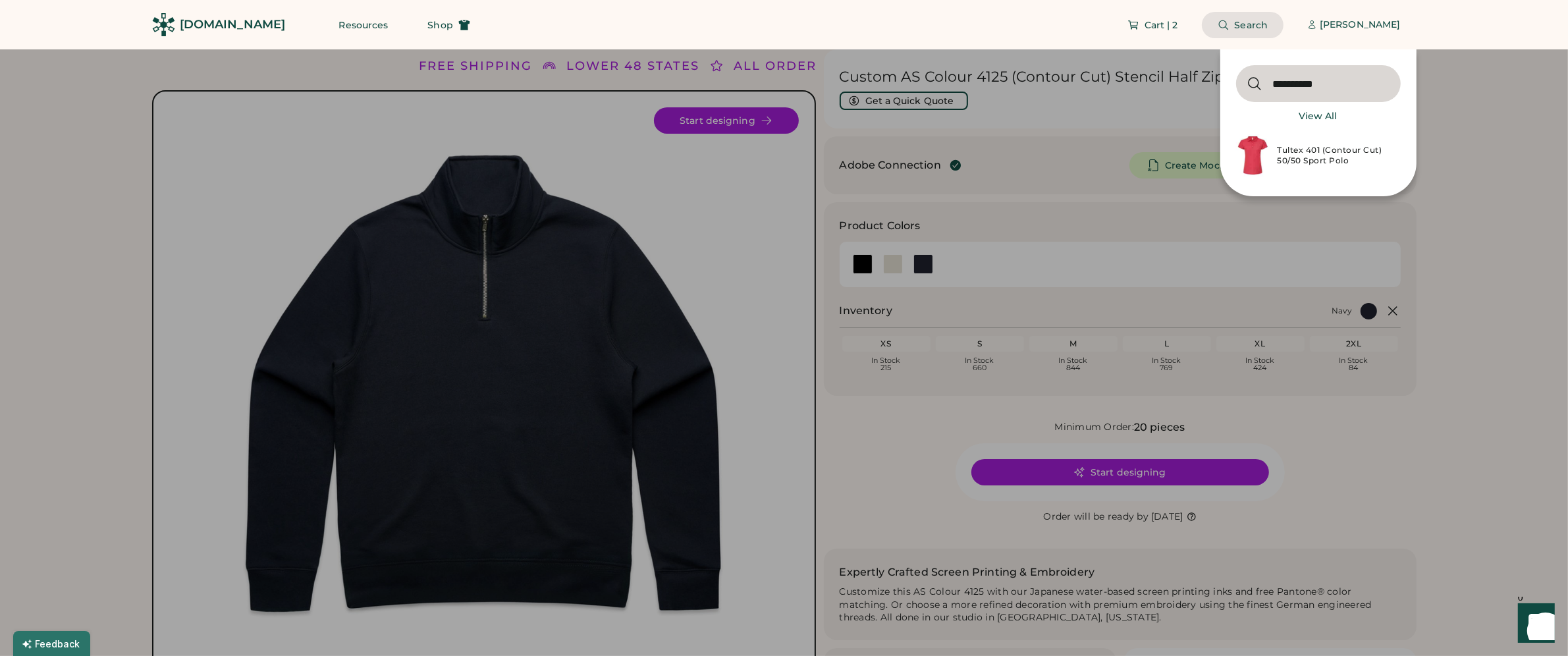
click at [1333, 158] on div "Tultex 401 (Contour Cut) 50/50 Sport Polo" at bounding box center [1335, 155] width 115 height 21
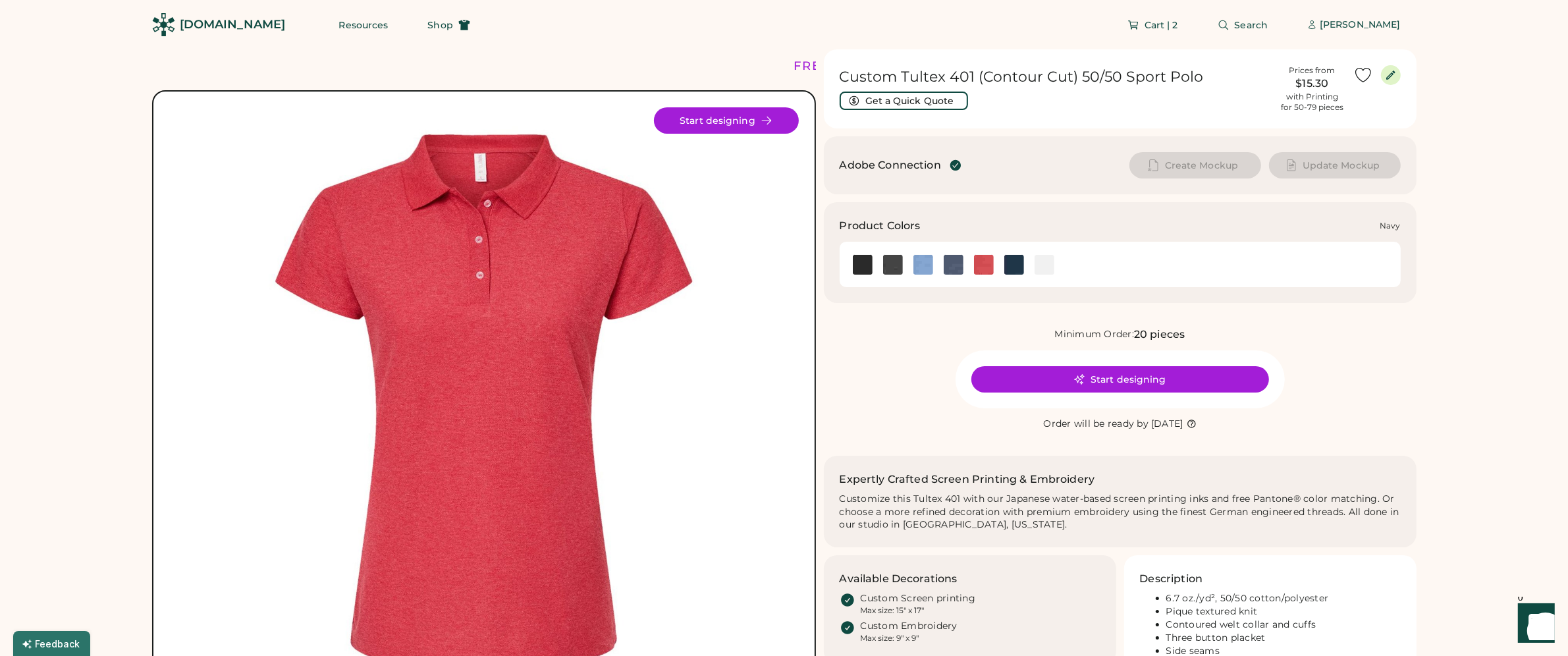
click at [1017, 265] on img at bounding box center [1014, 264] width 20 height 20
